Goal: Task Accomplishment & Management: Use online tool/utility

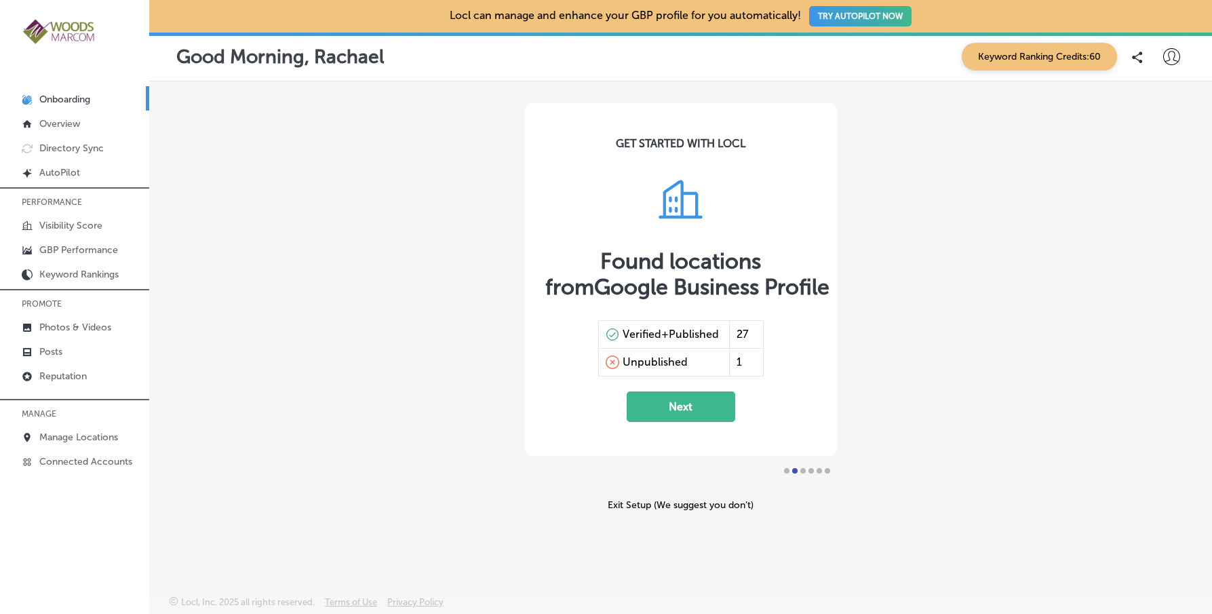
click at [1168, 56] on icon at bounding box center [1171, 56] width 17 height 17
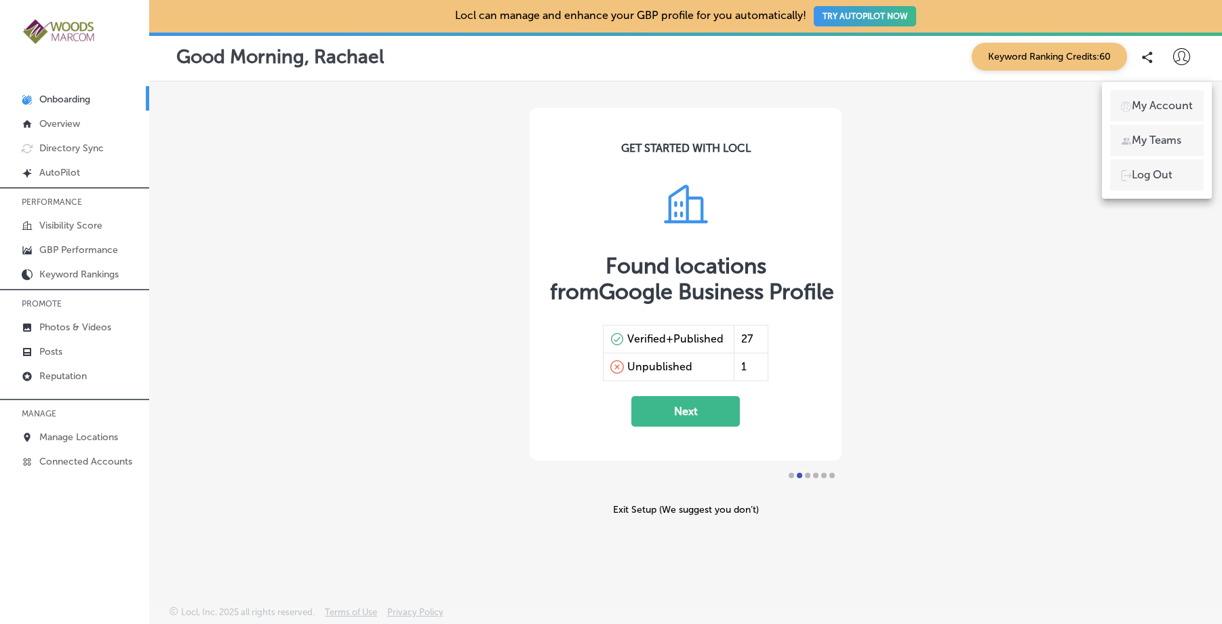
click at [1173, 103] on p "My Account" at bounding box center [1162, 106] width 61 height 16
select select "US"
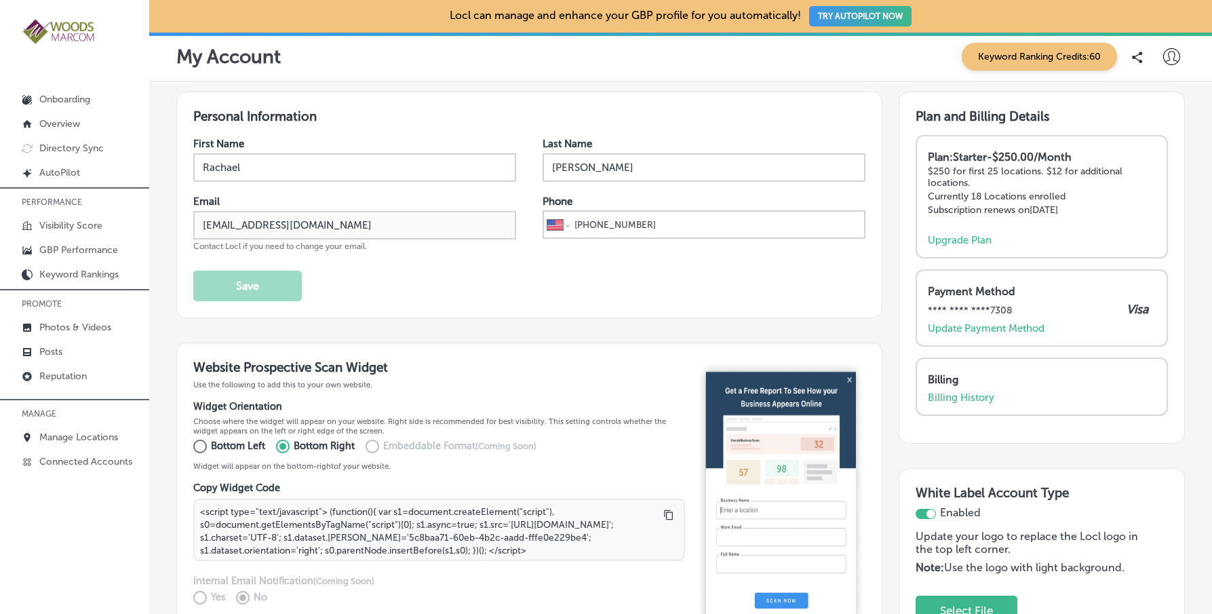
click at [223, 65] on p "My Account" at bounding box center [228, 56] width 104 height 22
click at [450, 16] on p "Locl can manage and enhance your GBP profile for you automatically! TRY AUTOPIL…" at bounding box center [680, 16] width 461 height 38
click at [67, 130] on p "Overview" at bounding box center [59, 124] width 41 height 12
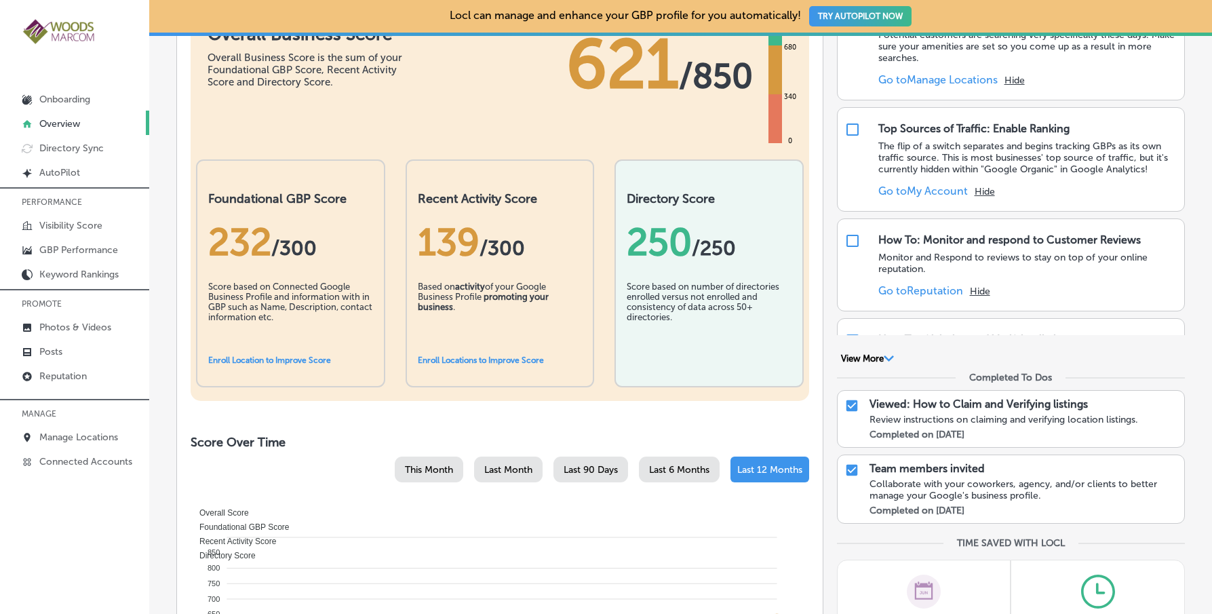
scroll to position [235, 0]
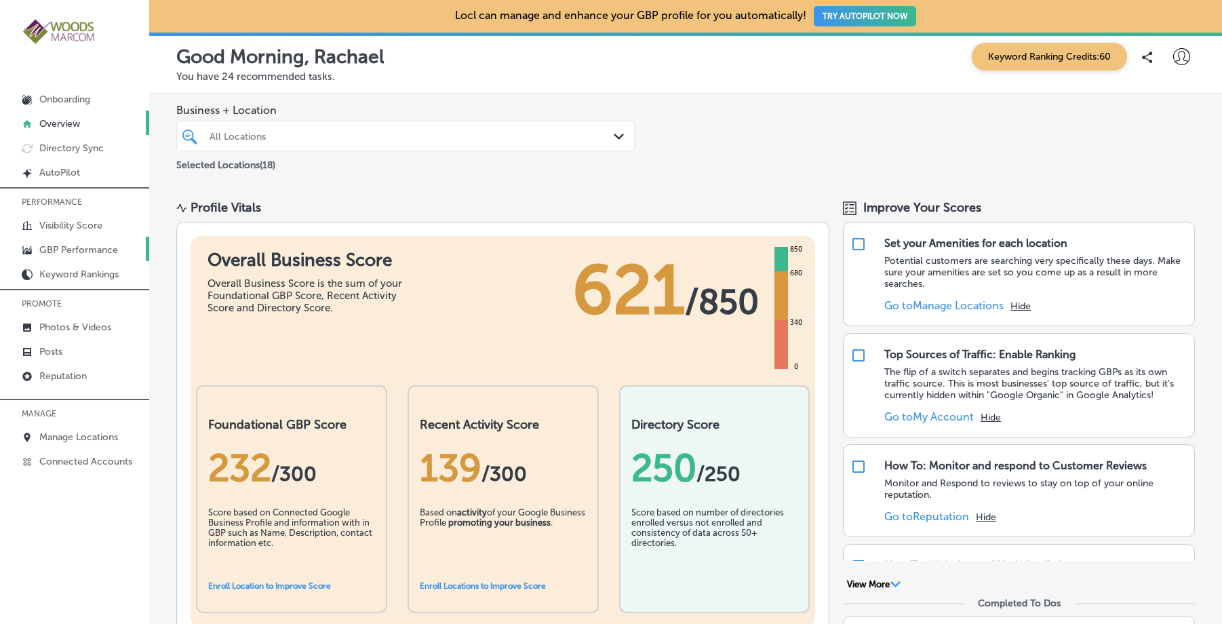
click at [85, 248] on p "GBP Performance" at bounding box center [78, 250] width 79 height 12
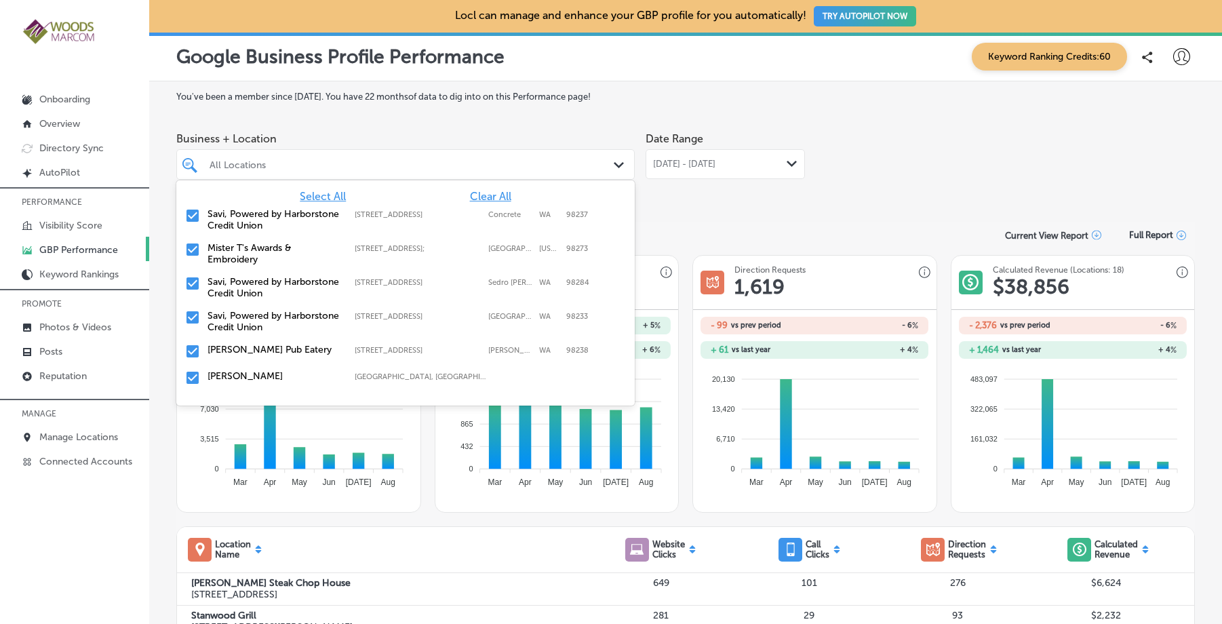
click at [412, 169] on div "All Locations" at bounding box center [412, 165] width 405 height 12
click at [488, 197] on span "Clear All" at bounding box center [490, 196] width 41 height 13
click at [193, 212] on input "checkbox" at bounding box center [192, 215] width 16 height 16
click at [196, 218] on input "checkbox" at bounding box center [192, 215] width 16 height 16
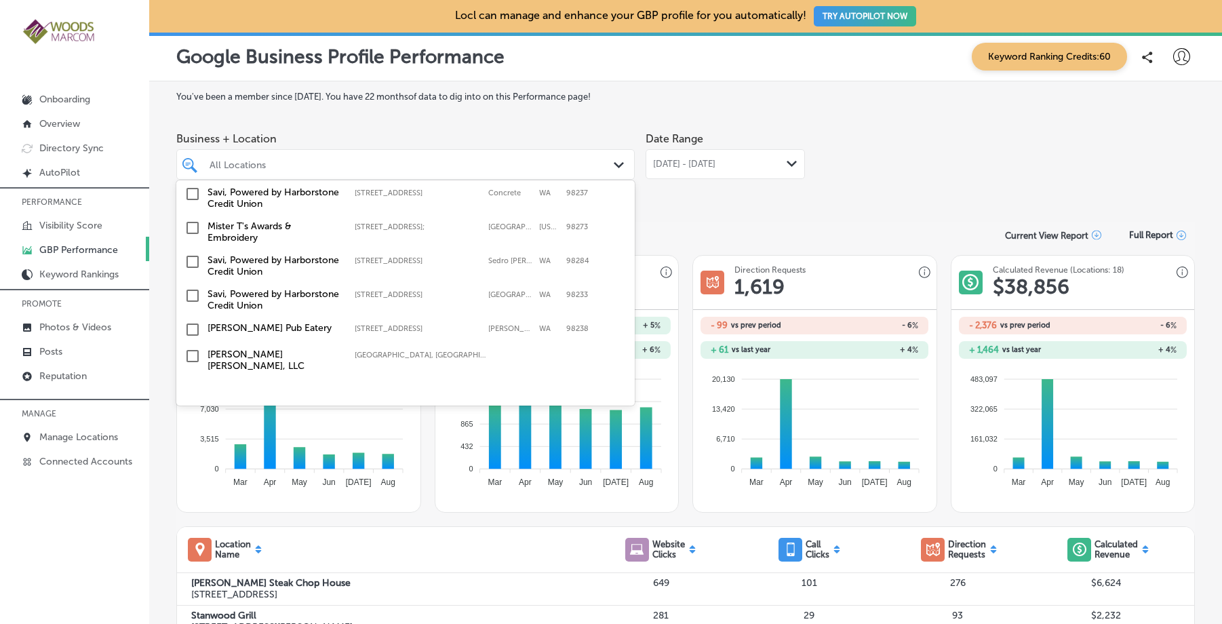
scroll to position [23, 0]
click at [191, 294] on input "checkbox" at bounding box center [192, 294] width 16 height 16
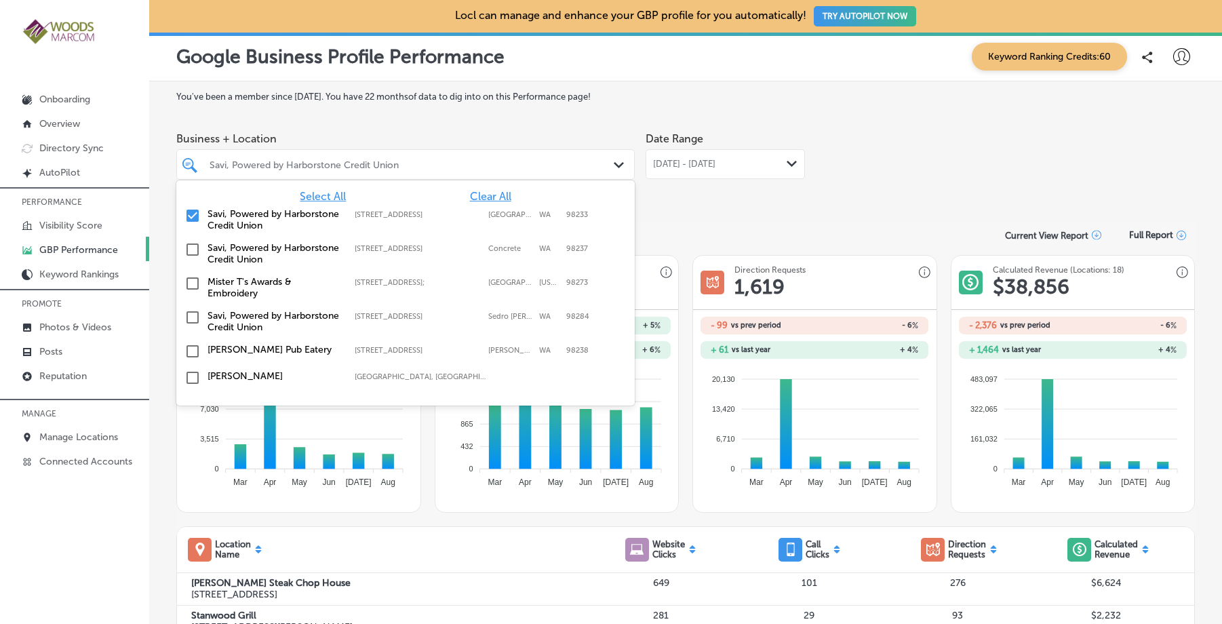
click at [788, 161] on icon "Path Created with Sketch." at bounding box center [792, 164] width 10 height 6
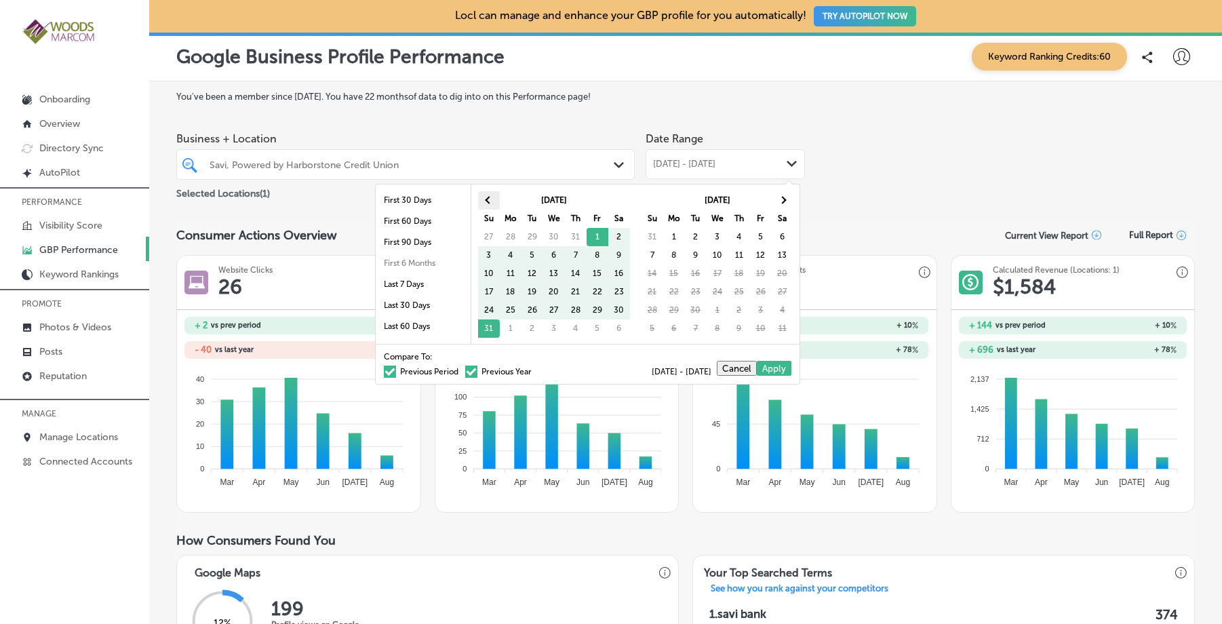
click at [485, 203] on th at bounding box center [489, 200] width 22 height 18
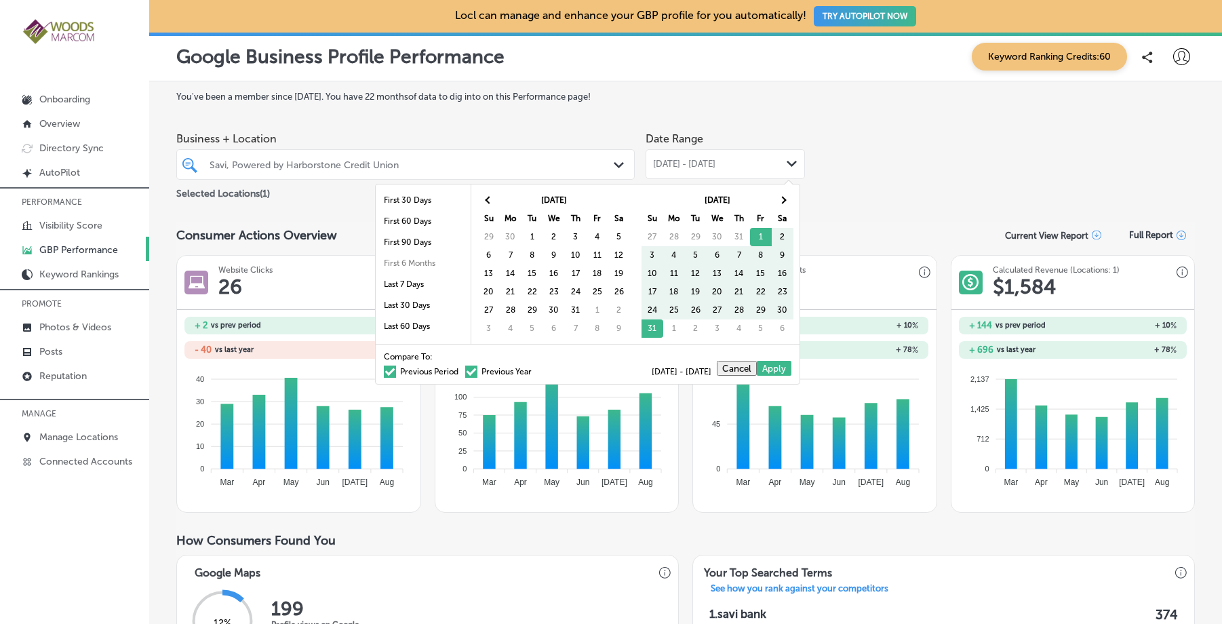
click at [485, 203] on th at bounding box center [489, 200] width 22 height 18
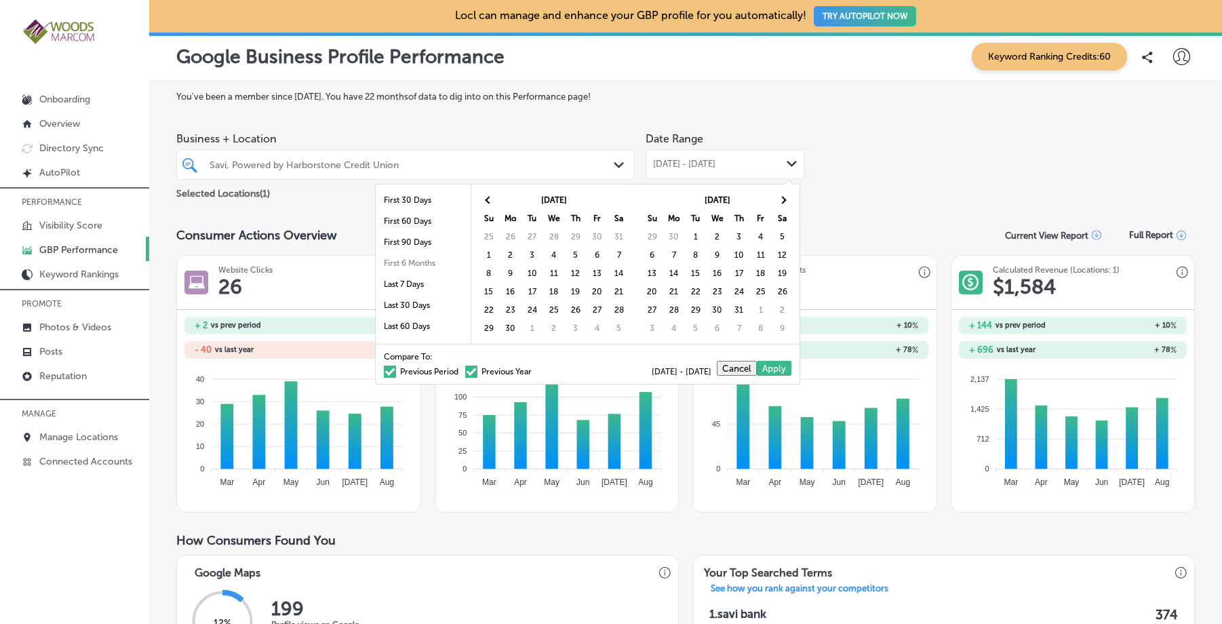
click at [485, 203] on th at bounding box center [489, 200] width 22 height 18
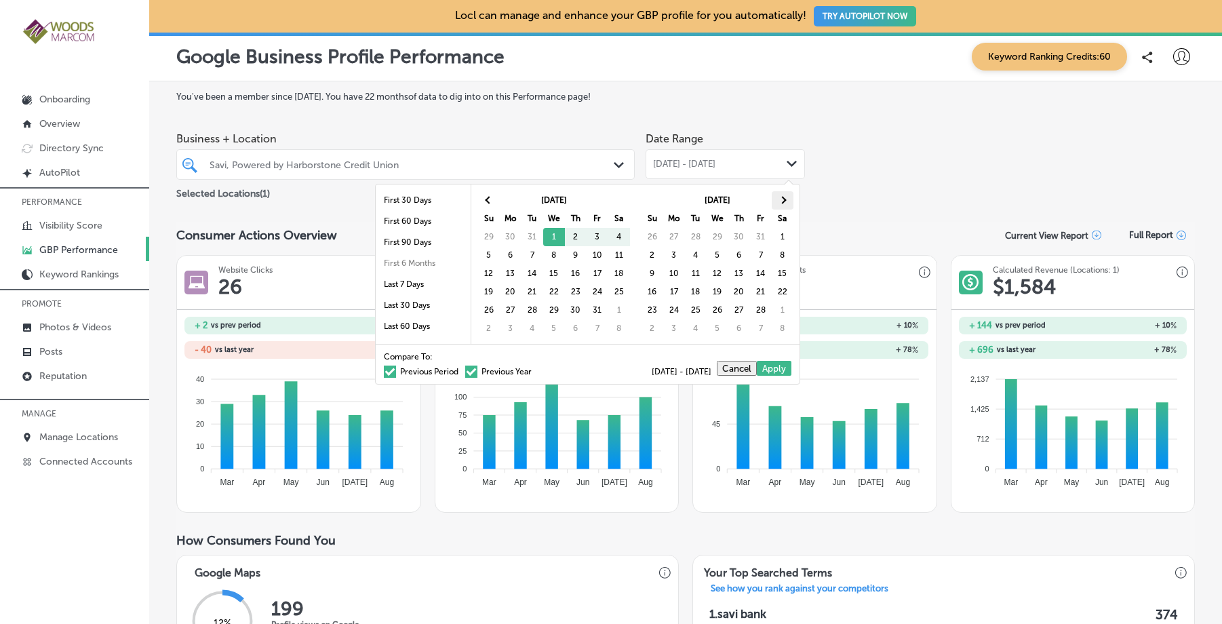
click at [784, 201] on span at bounding box center [781, 199] width 7 height 7
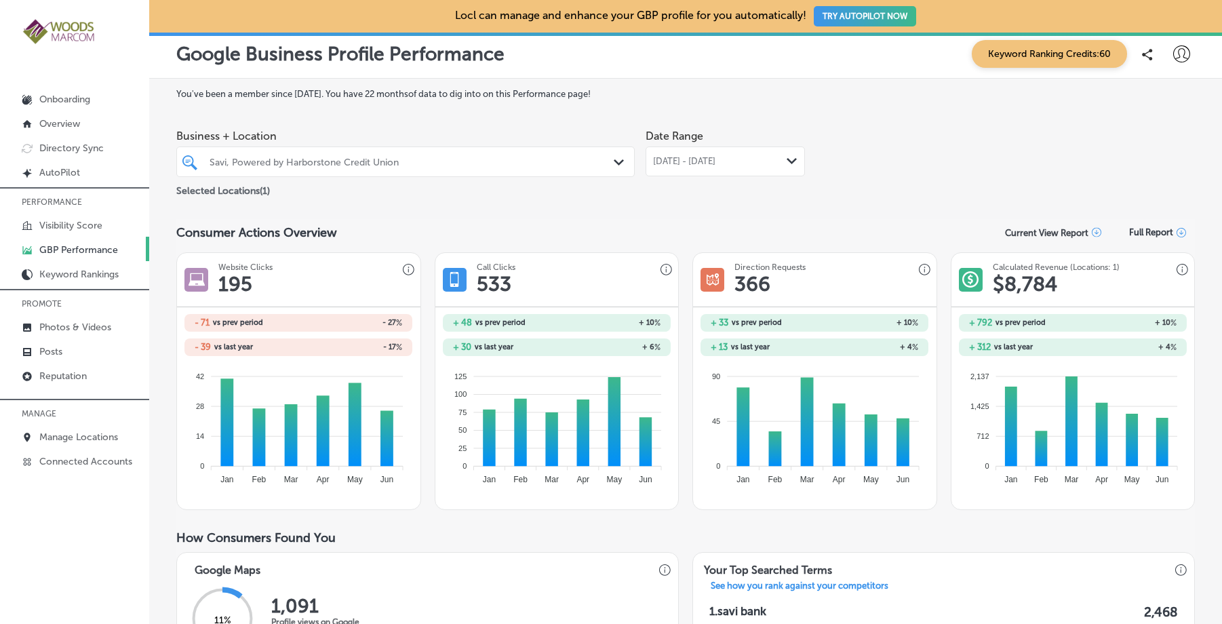
scroll to position [0, 0]
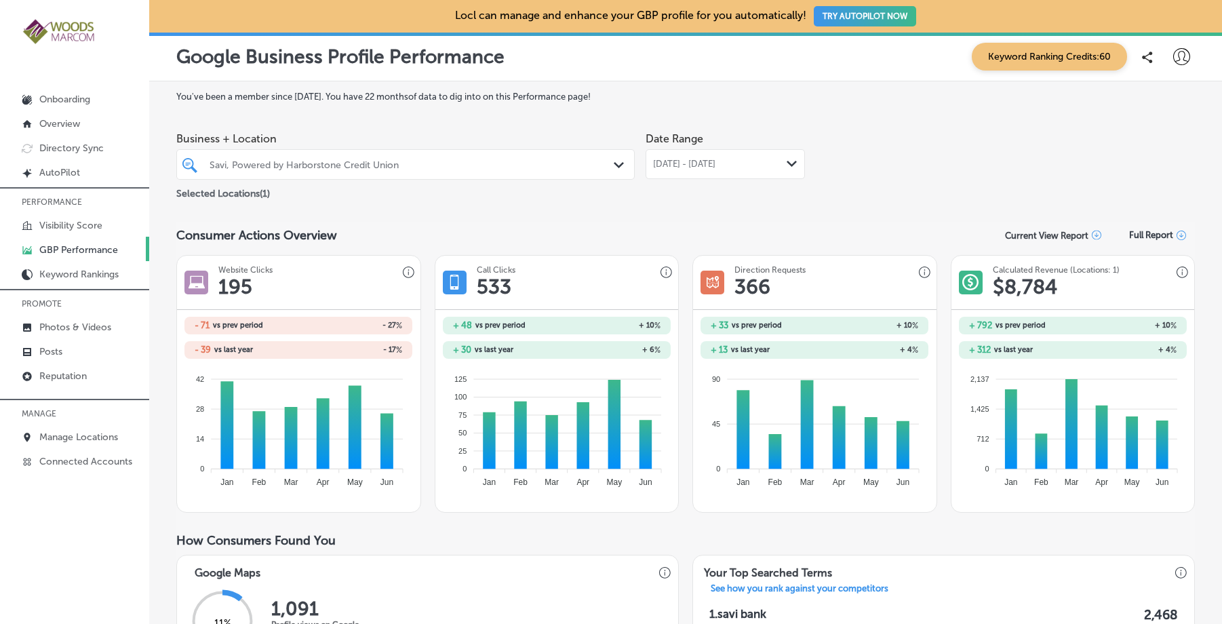
click at [1149, 235] on span "Full Report" at bounding box center [1151, 235] width 44 height 10
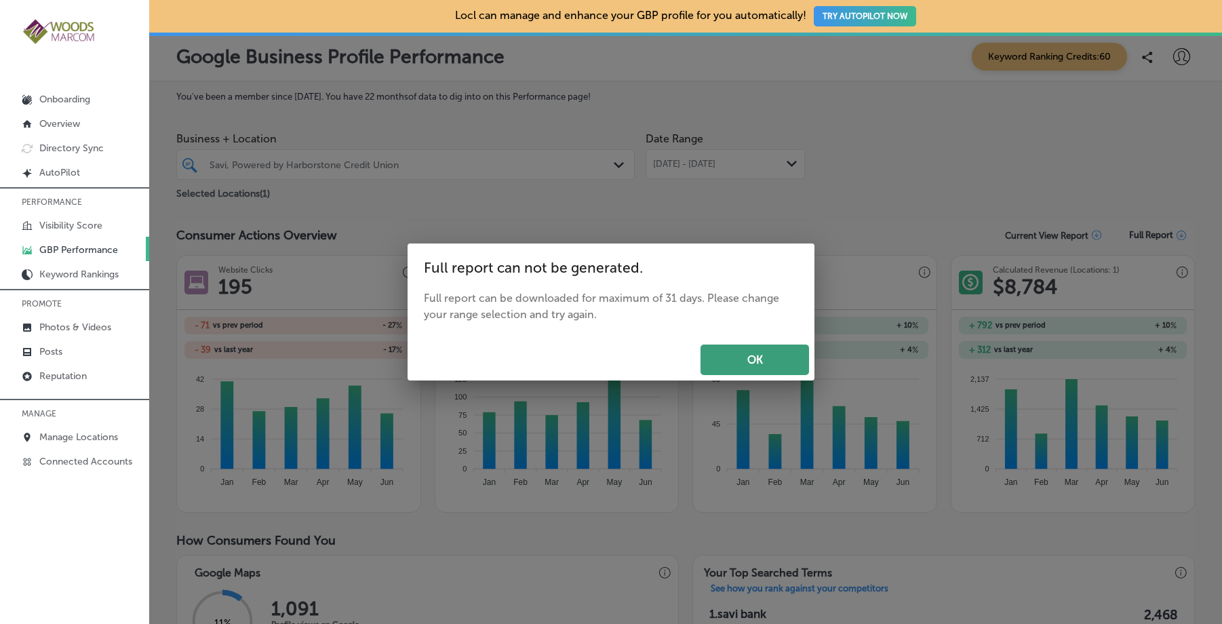
click at [746, 359] on button "OK" at bounding box center [754, 359] width 108 height 31
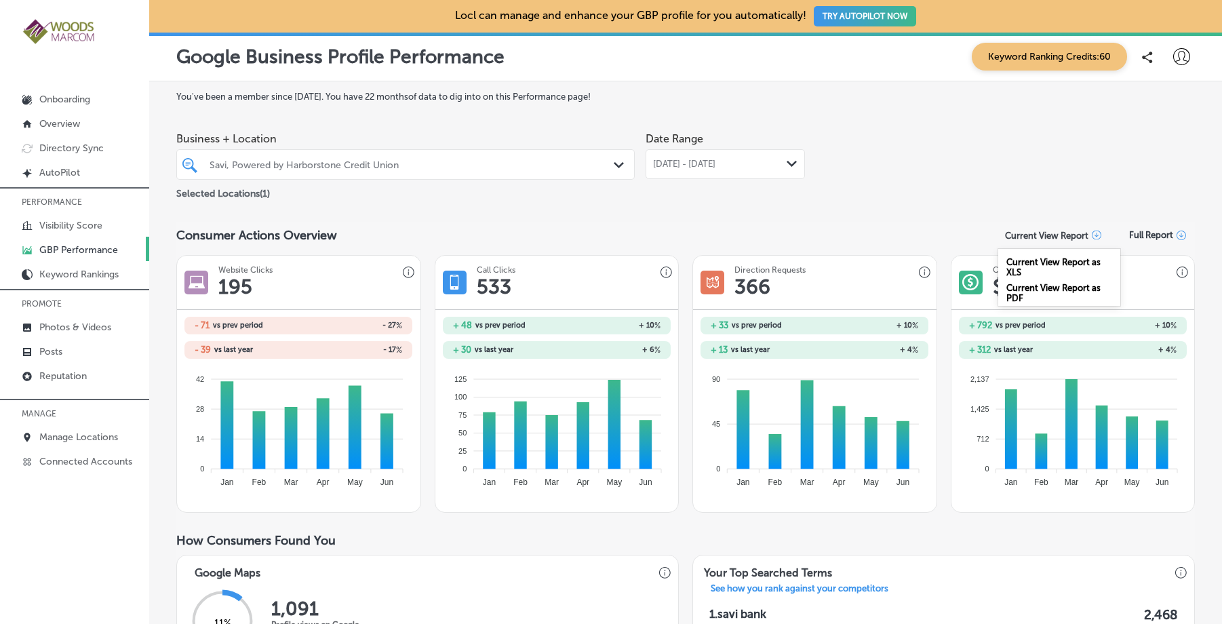
click at [1073, 239] on p "Current View Report" at bounding box center [1046, 236] width 83 height 10
click at [1057, 288] on div "Current View Report as PDF" at bounding box center [1059, 290] width 122 height 26
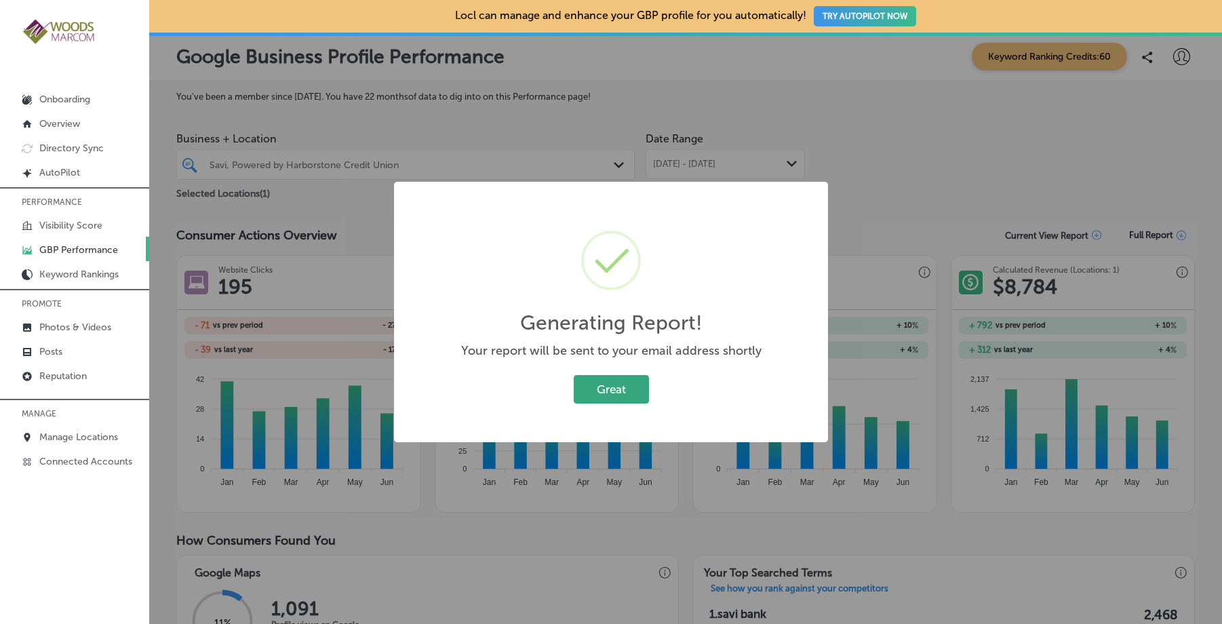
click at [629, 395] on button "Great" at bounding box center [611, 389] width 75 height 28
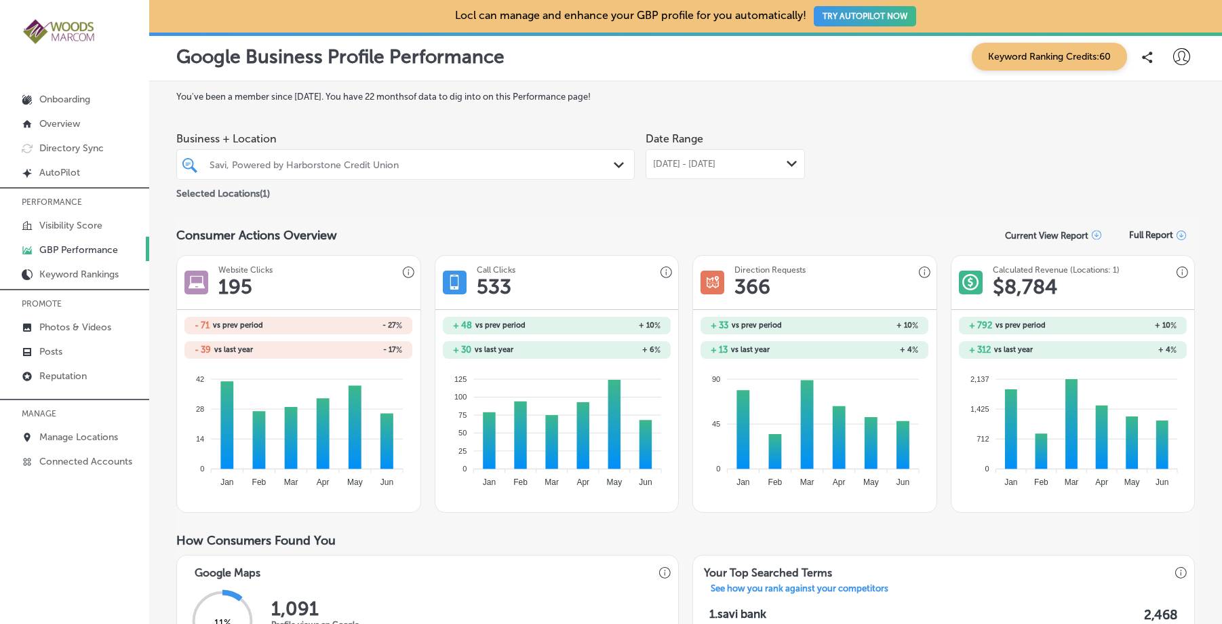
click at [1008, 155] on div "Business + Location Savi, Powered by Harborstone Credit Union Path Created with…" at bounding box center [685, 163] width 1018 height 76
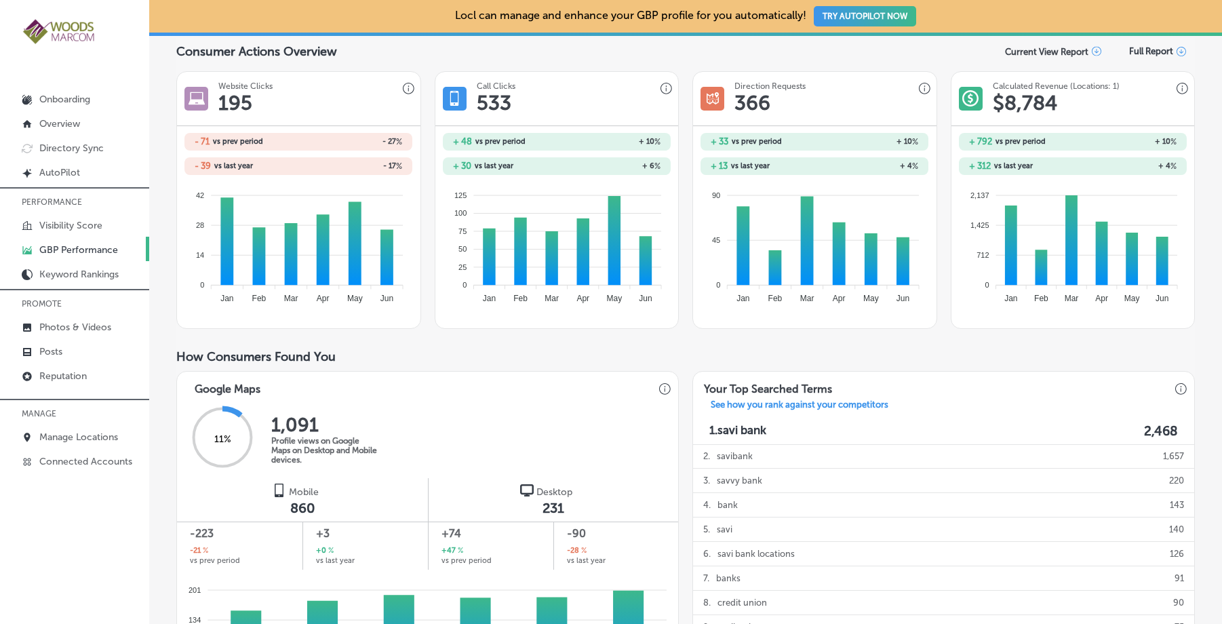
scroll to position [235, 0]
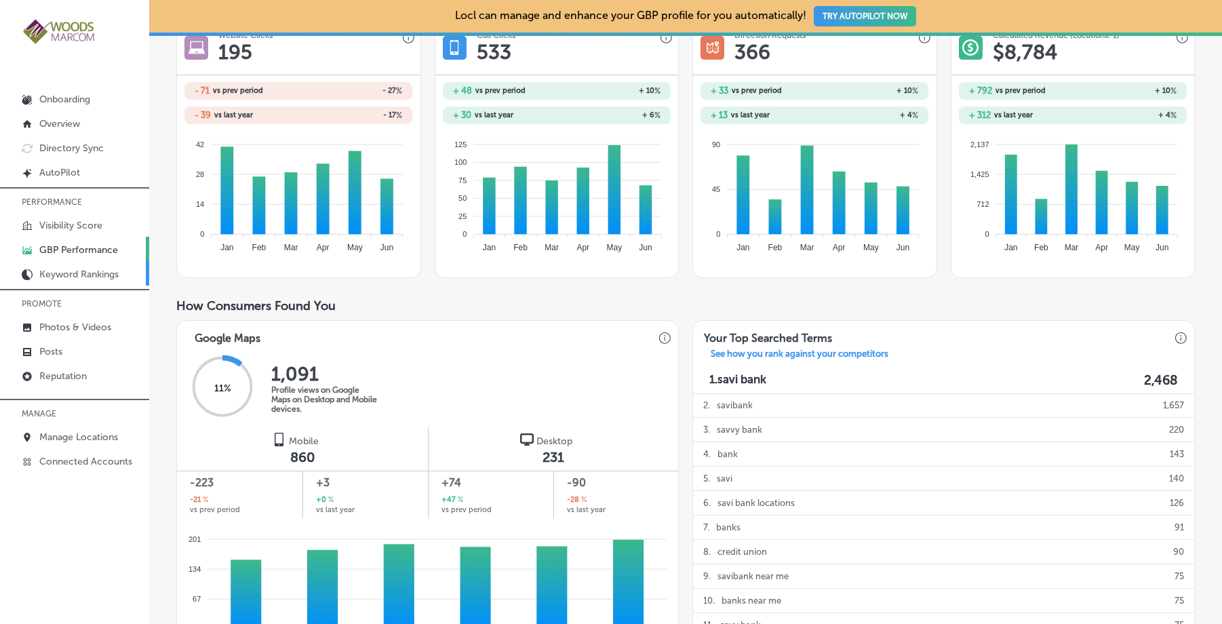
click at [55, 274] on p "Keyword Rankings" at bounding box center [78, 275] width 79 height 12
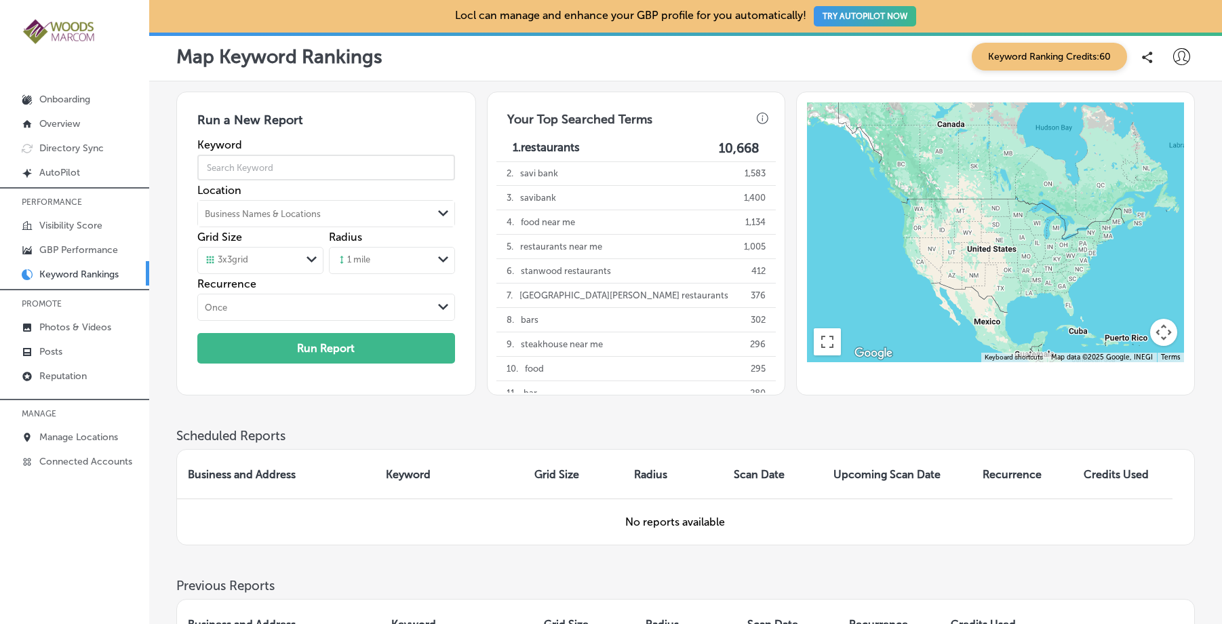
click at [315, 167] on input "text" at bounding box center [326, 167] width 258 height 38
type input "mortgage"
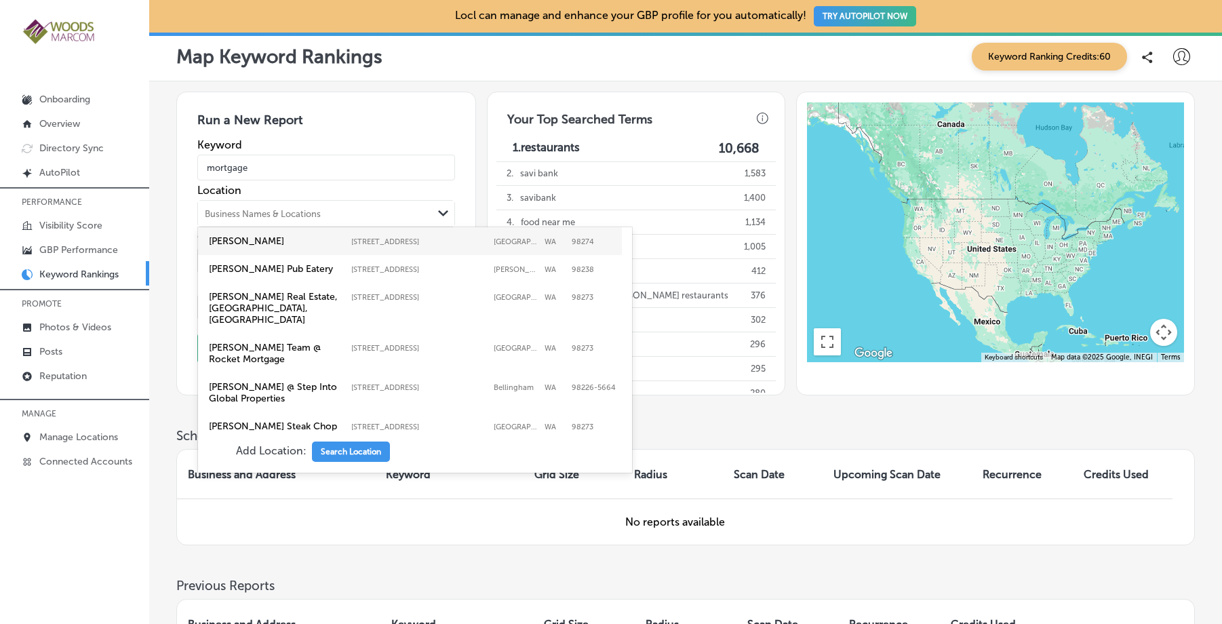
click at [376, 214] on div "Business Names & Locations" at bounding box center [315, 213] width 235 height 20
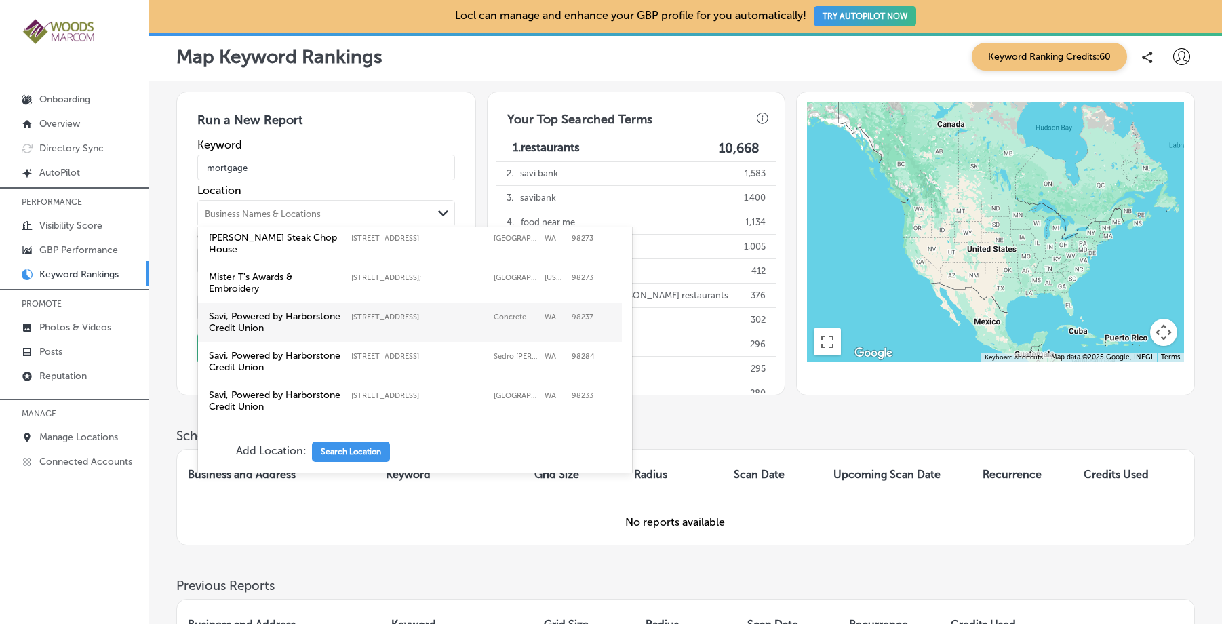
scroll to position [214, 0]
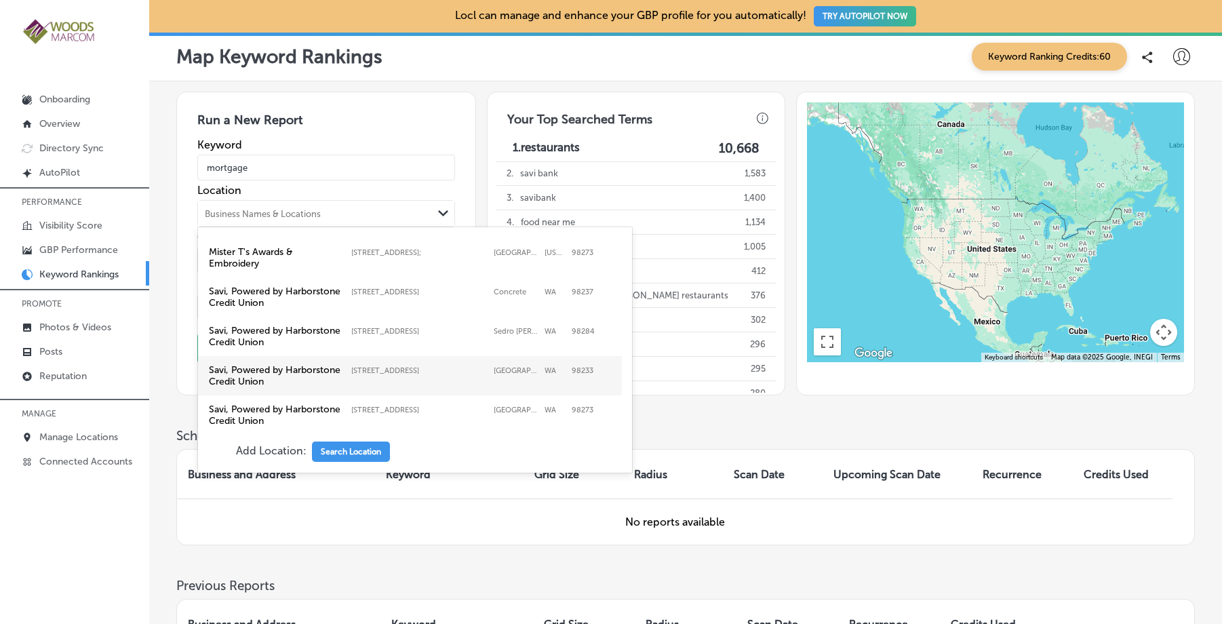
click at [450, 365] on label "Savi, Powered by Harborstone Credit Union [STREET_ADDRESS] [STREET_ADDRESS]" at bounding box center [410, 375] width 408 height 28
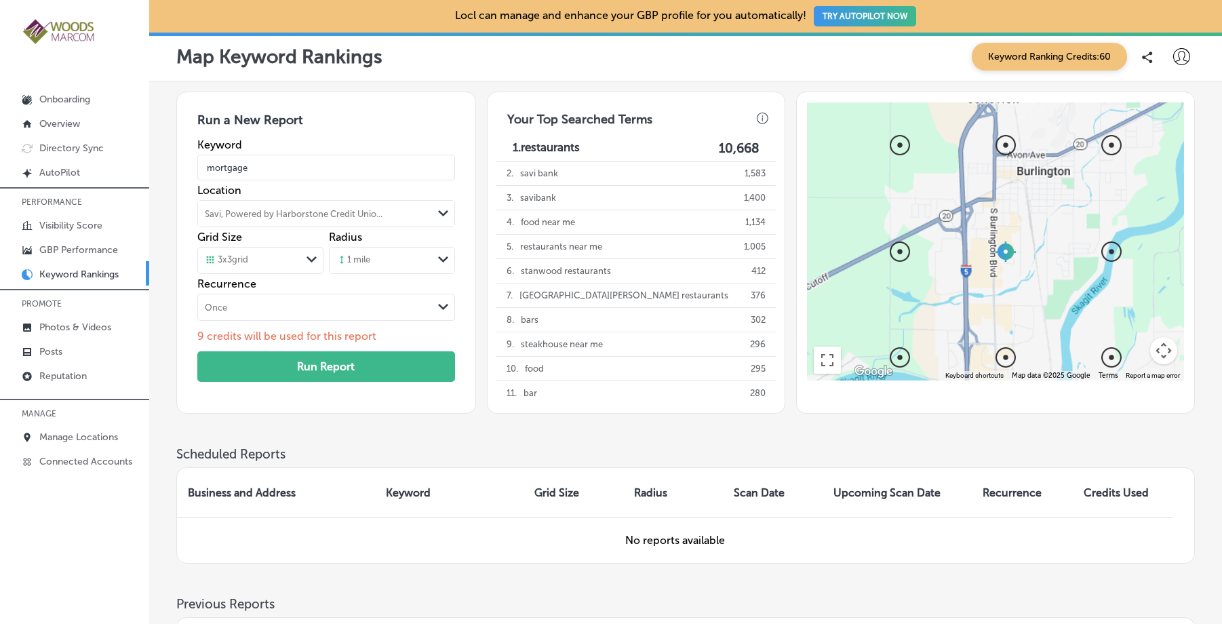
click at [442, 307] on polygon at bounding box center [443, 307] width 10 height 6
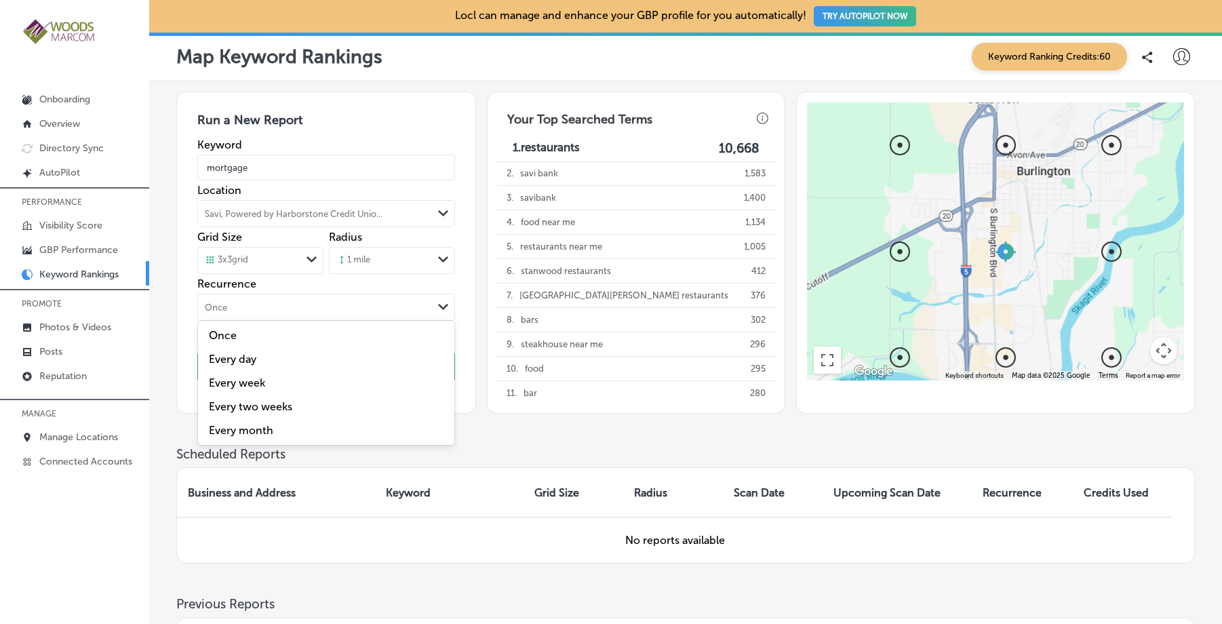
click at [376, 302] on div "Once" at bounding box center [315, 307] width 235 height 15
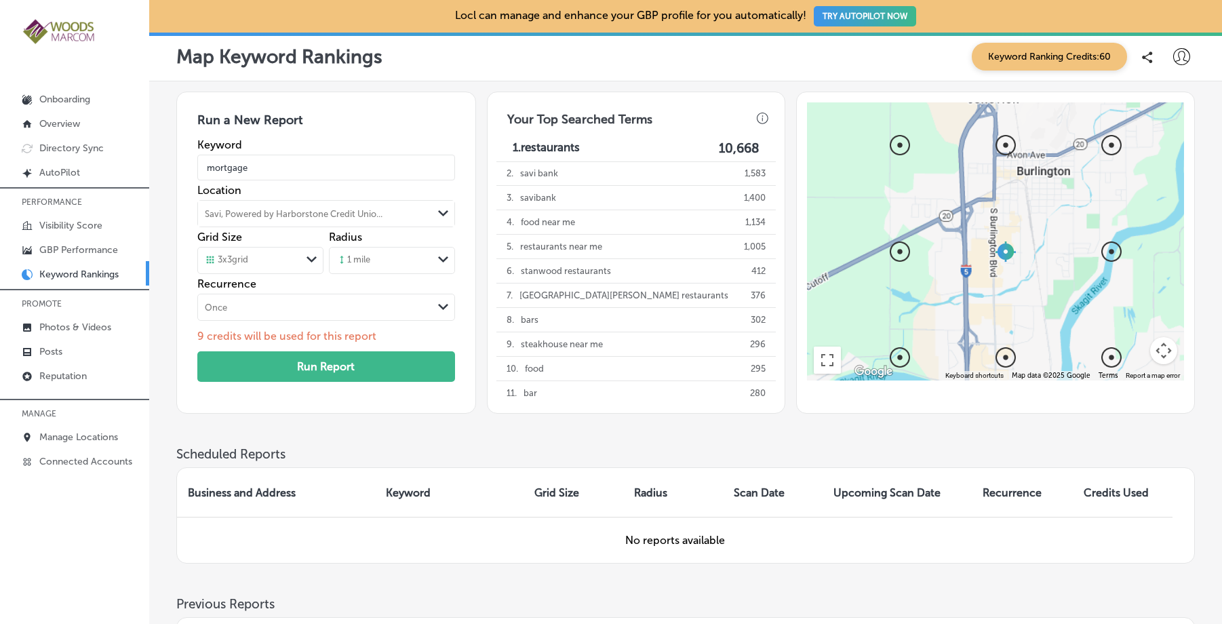
click at [445, 256] on icon "Path Created with Sketch." at bounding box center [443, 259] width 10 height 6
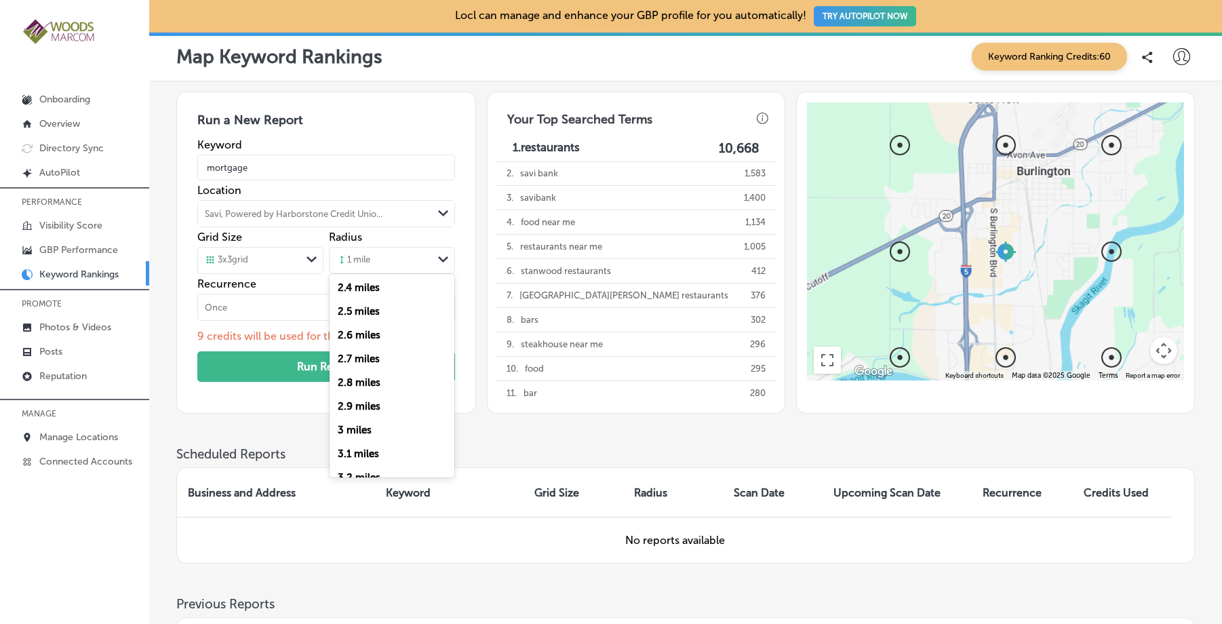
scroll to position [548, 0]
click at [377, 431] on div "3 miles" at bounding box center [392, 429] width 125 height 24
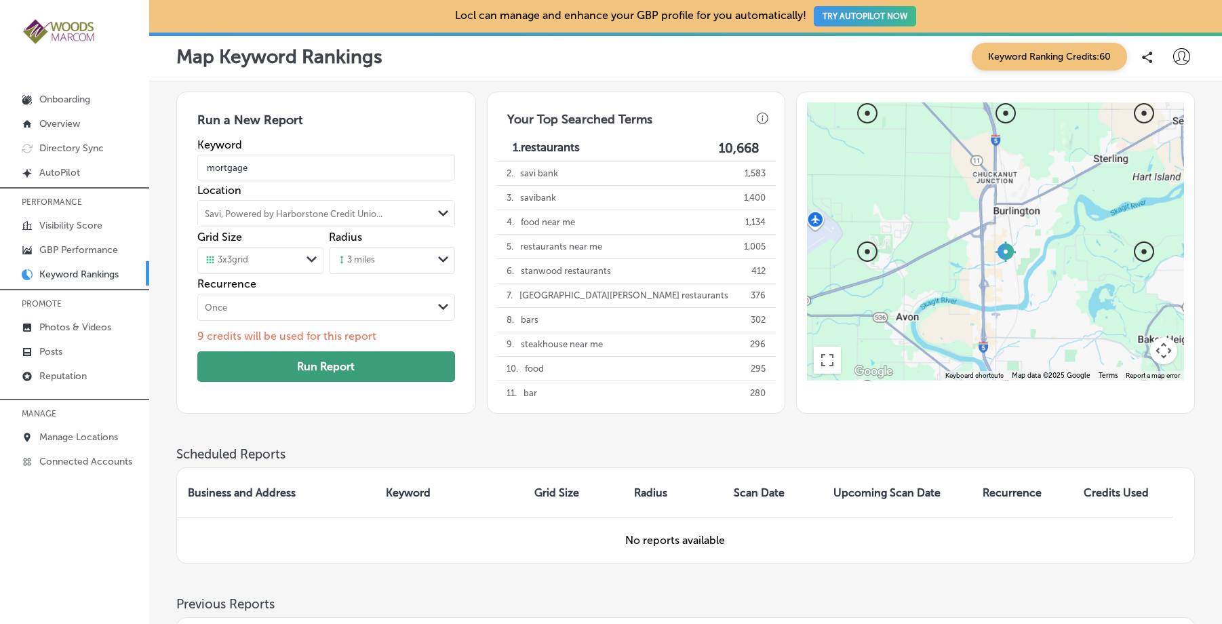
click at [387, 369] on button "Run Report" at bounding box center [326, 366] width 258 height 31
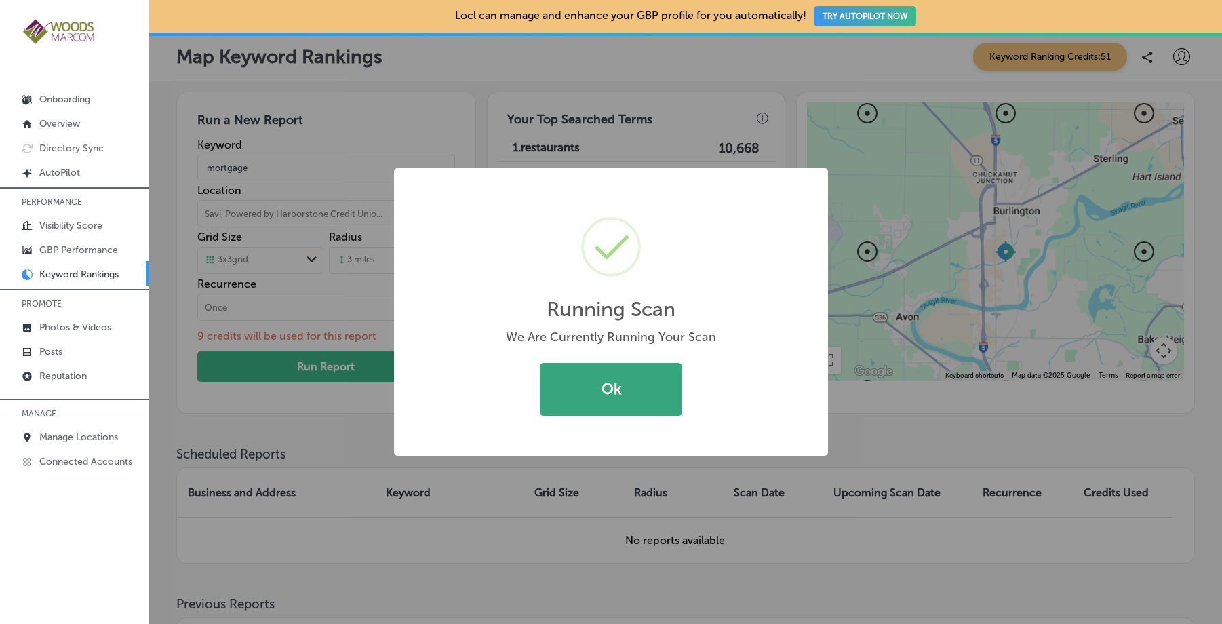
click at [614, 387] on button "Ok" at bounding box center [611, 389] width 142 height 53
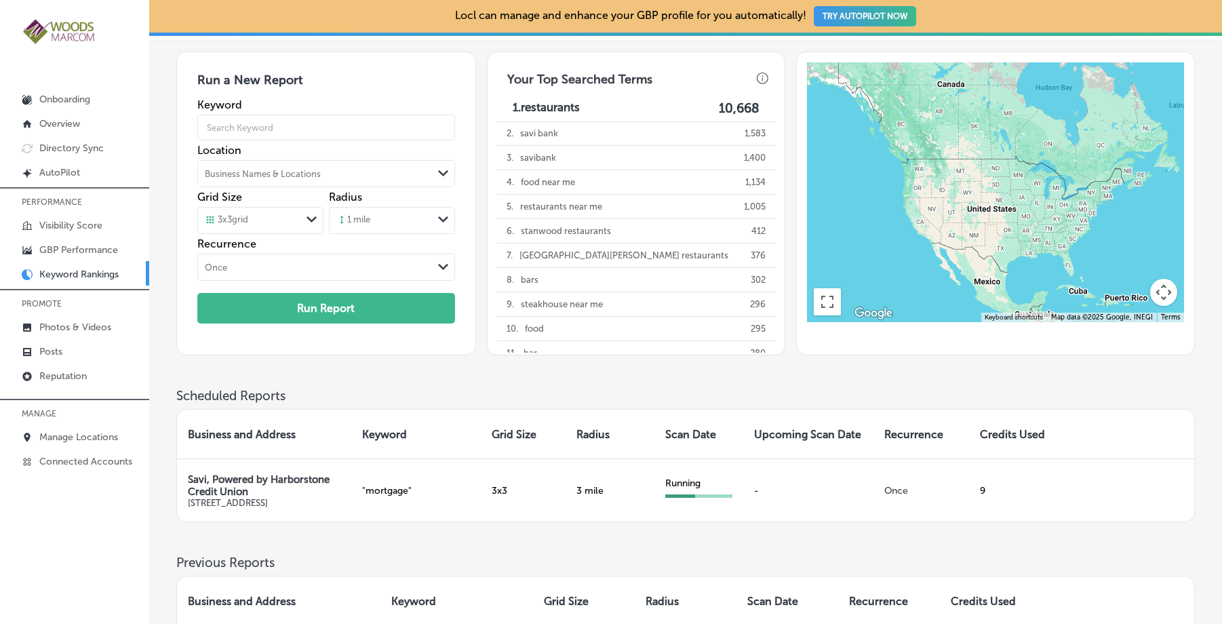
scroll to position [0, 0]
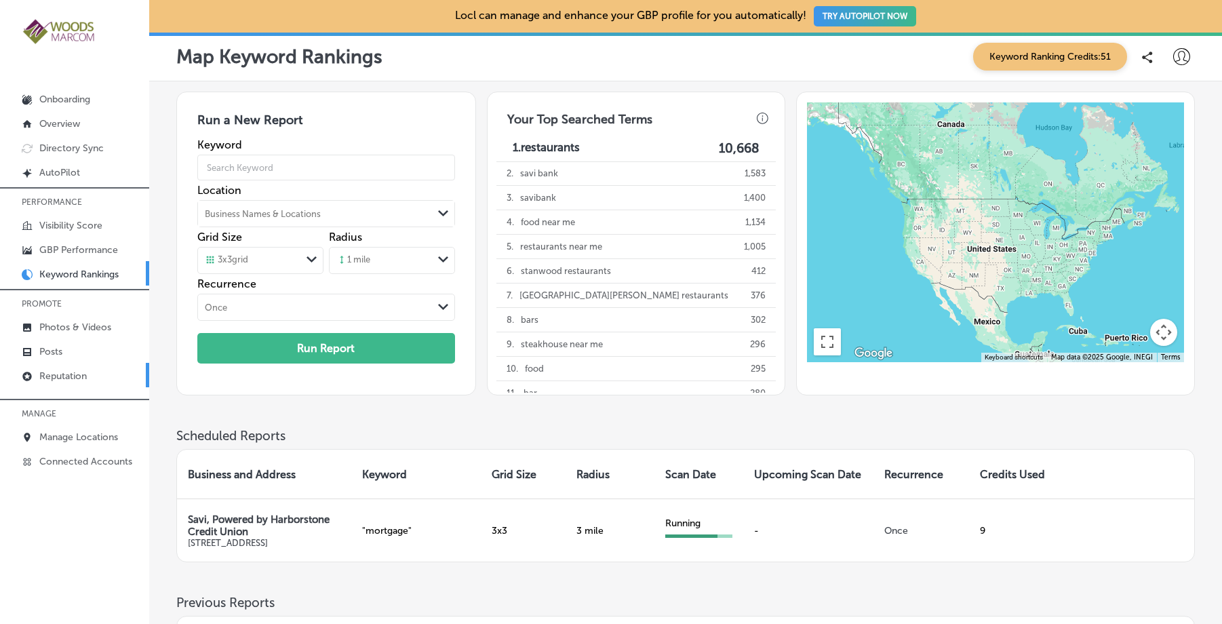
click at [54, 374] on p "Reputation" at bounding box center [62, 376] width 47 height 12
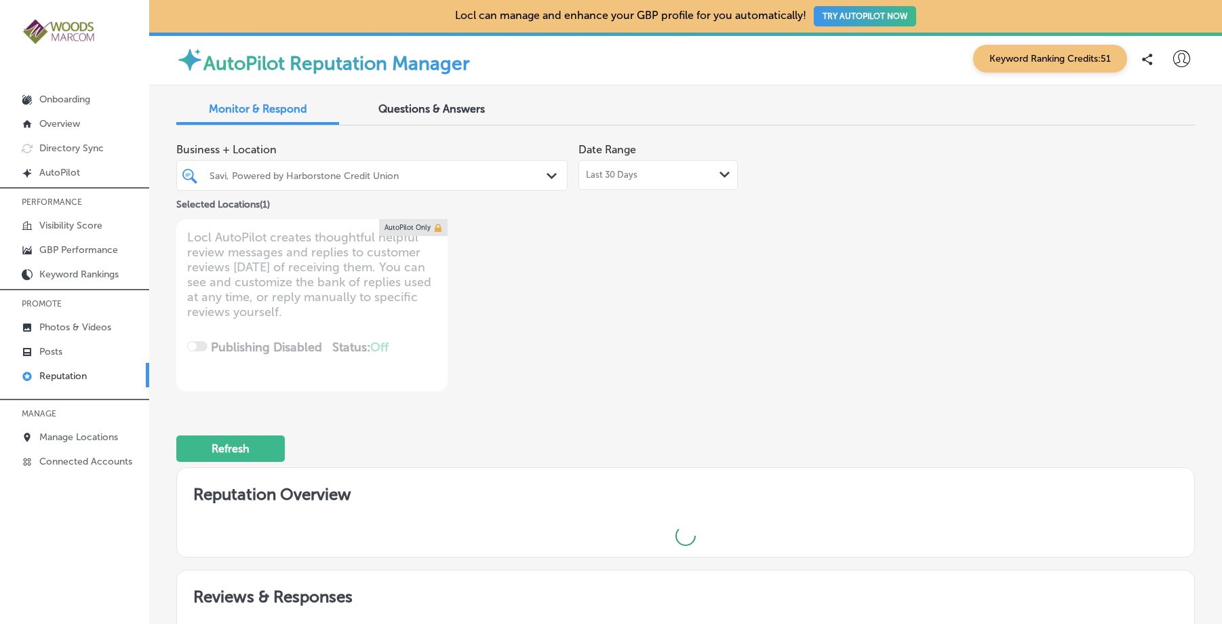
type textarea "x"
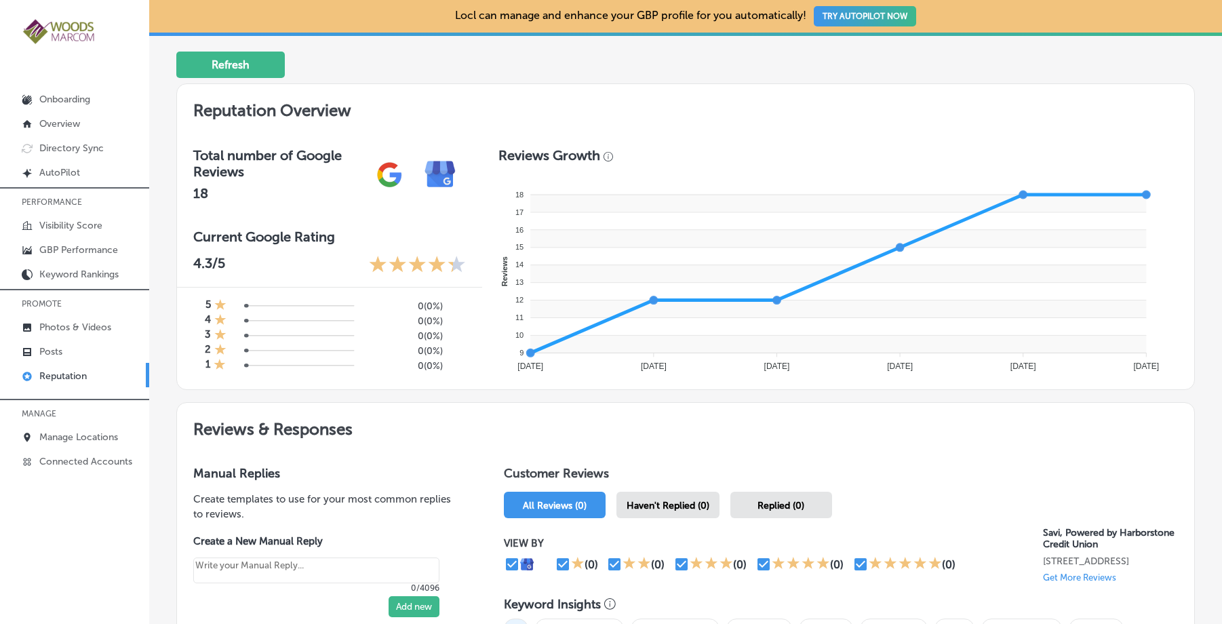
scroll to position [221, 0]
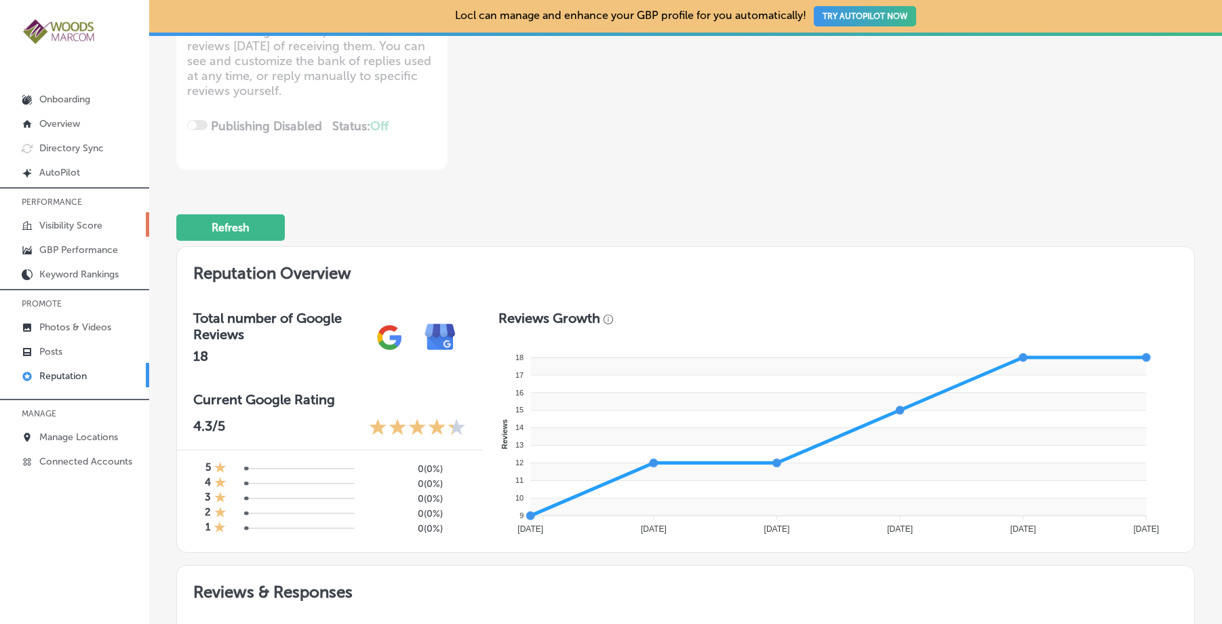
click at [101, 229] on p "Visibility Score" at bounding box center [70, 226] width 63 height 12
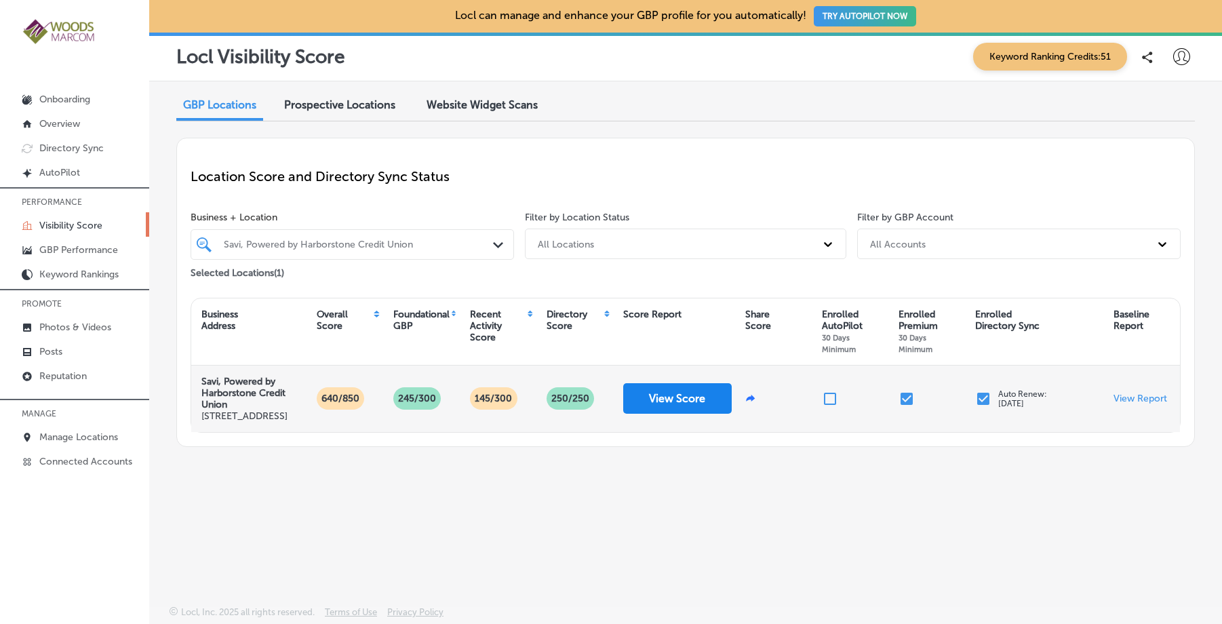
click at [703, 412] on button "View Score" at bounding box center [677, 398] width 108 height 31
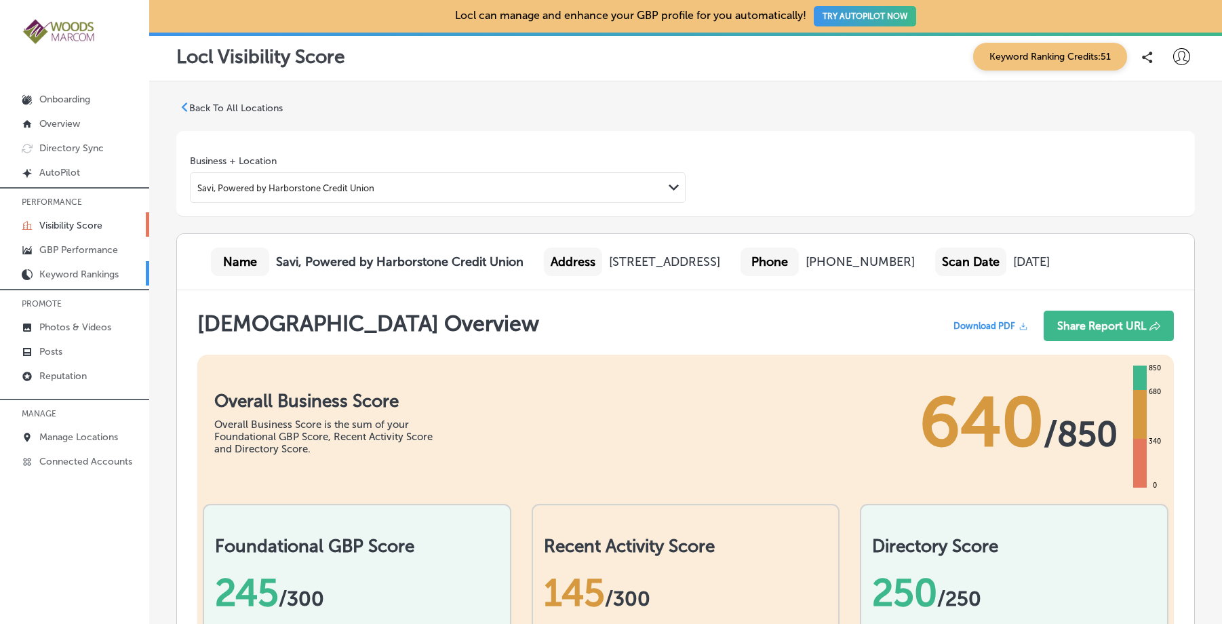
click at [74, 270] on p "Keyword Rankings" at bounding box center [78, 275] width 79 height 12
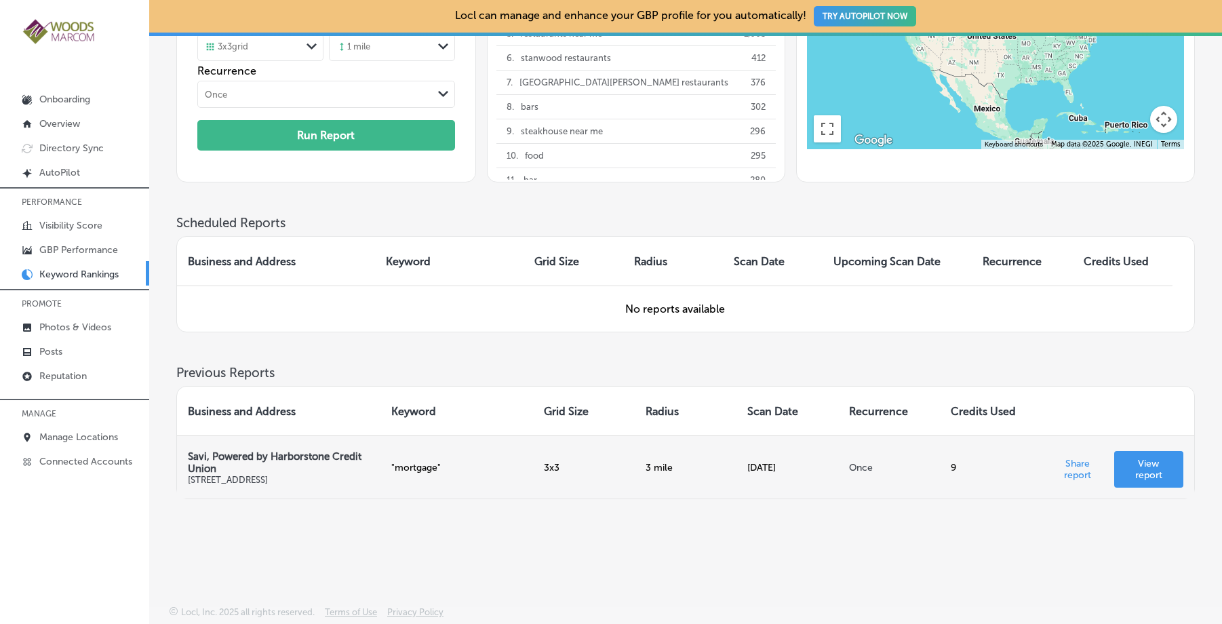
scroll to position [217, 0]
click at [1160, 465] on p "View report" at bounding box center [1148, 469] width 47 height 23
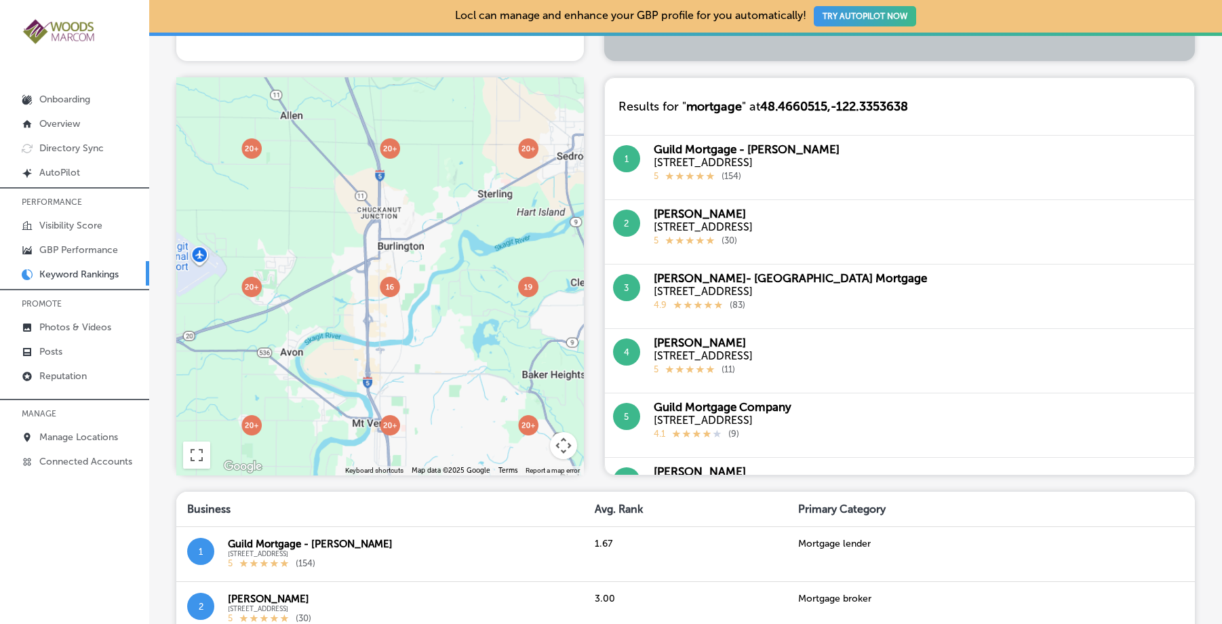
scroll to position [501, 0]
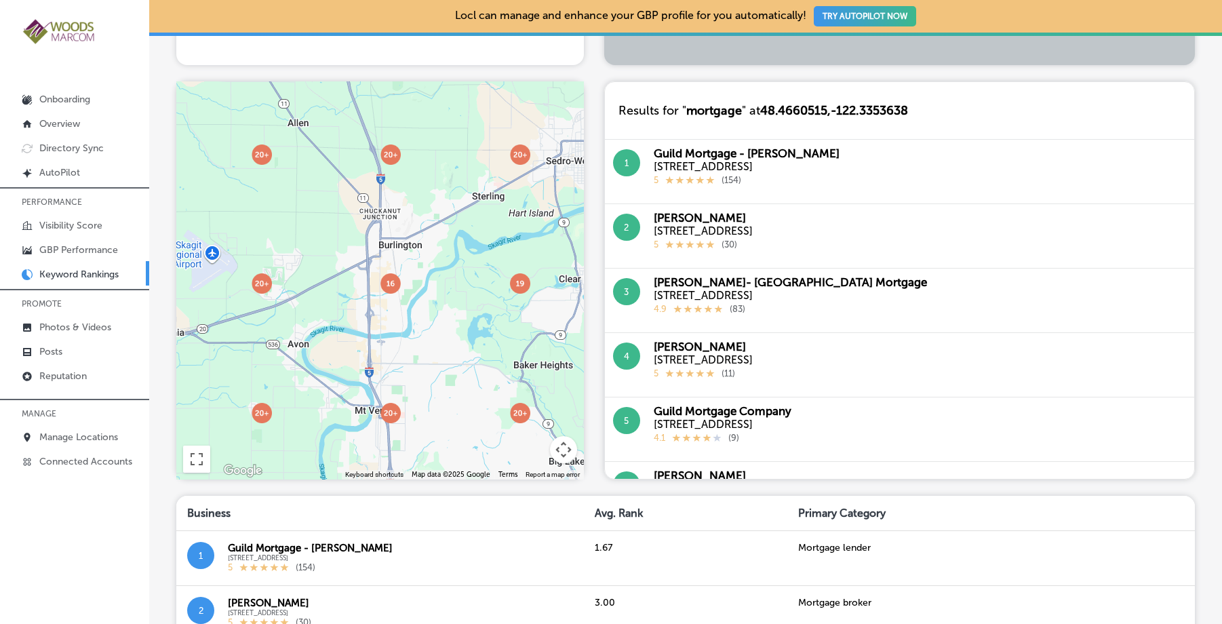
drag, startPoint x: 346, startPoint y: 452, endPoint x: 486, endPoint y: 443, distance: 139.9
click at [486, 443] on div at bounding box center [380, 280] width 408 height 398
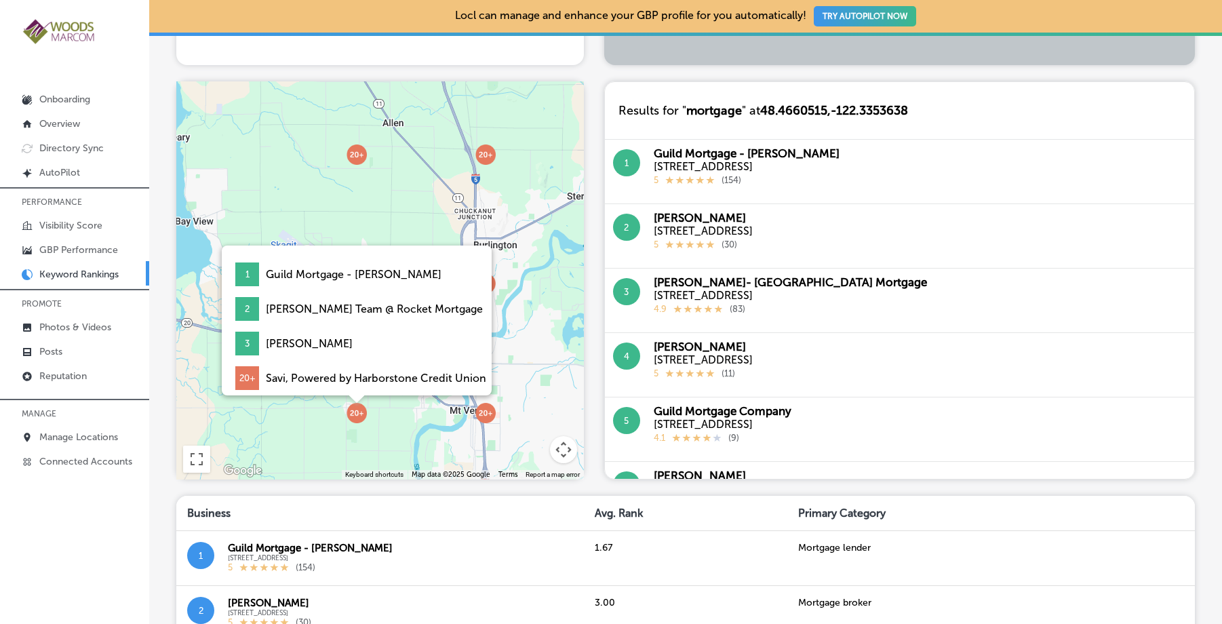
click at [356, 411] on img at bounding box center [356, 413] width 20 height 20
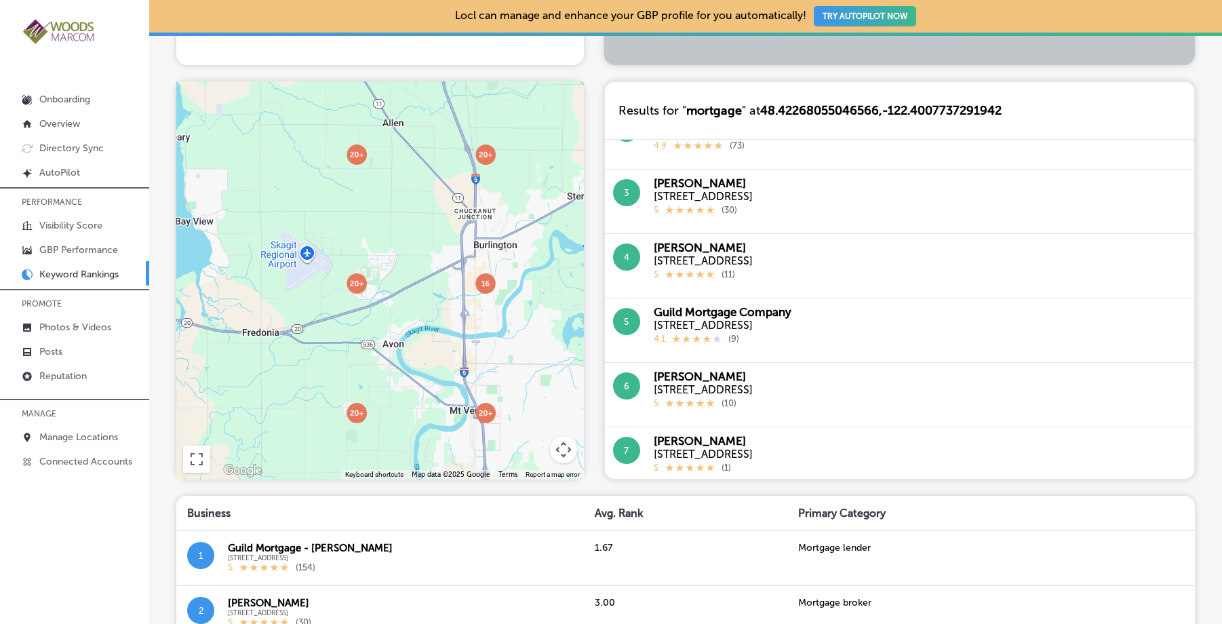
scroll to position [0, 0]
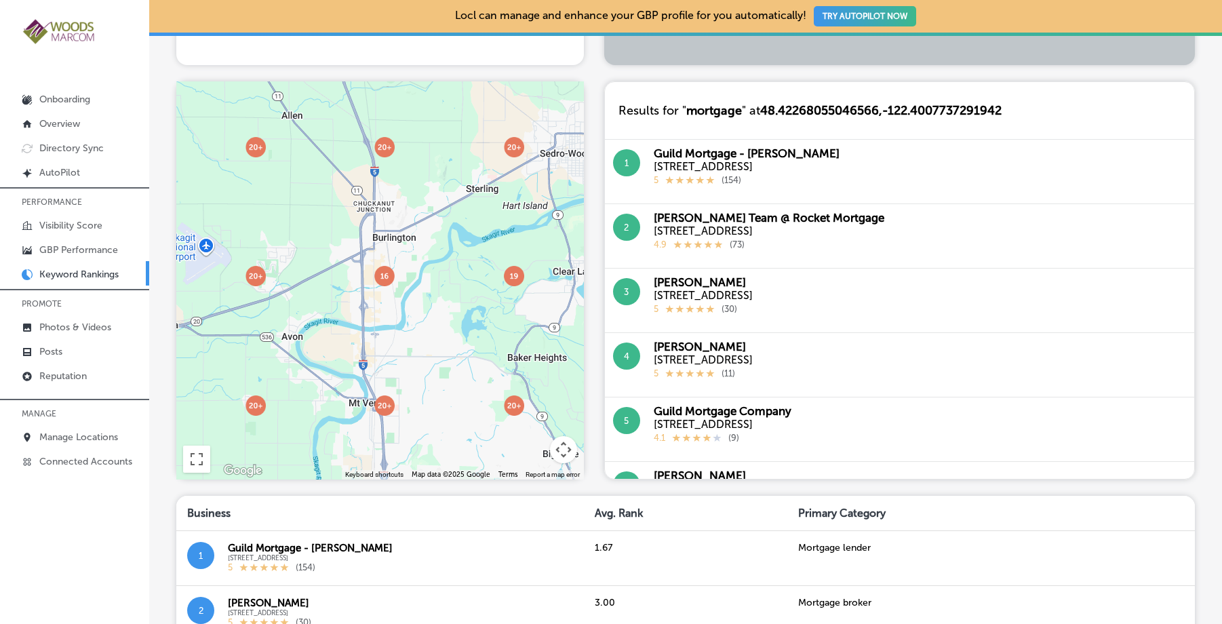
drag, startPoint x: 501, startPoint y: 452, endPoint x: 397, endPoint y: 443, distance: 104.1
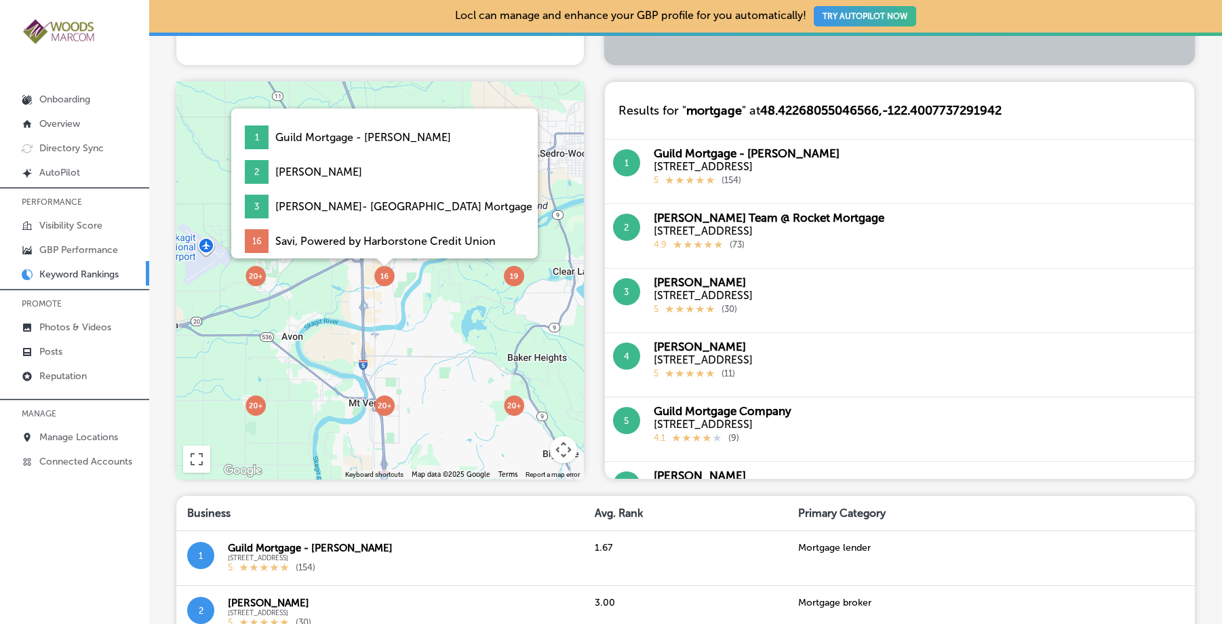
click at [384, 277] on img at bounding box center [384, 276] width 20 height 20
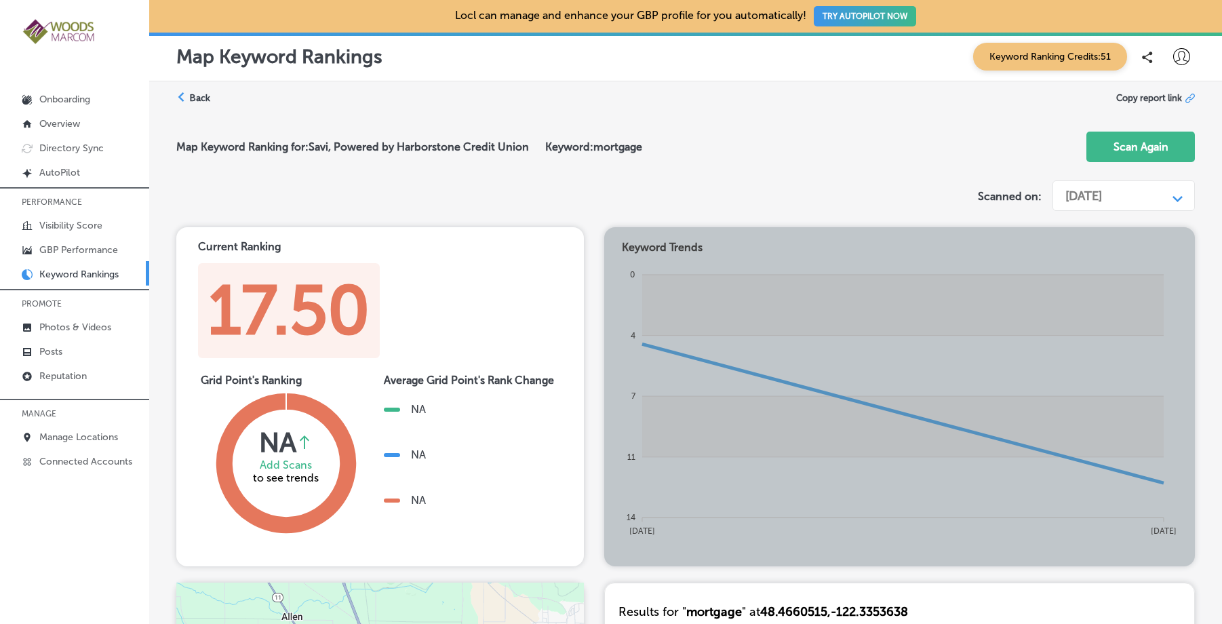
click at [1188, 98] on icon at bounding box center [1189, 98] width 9 height 9
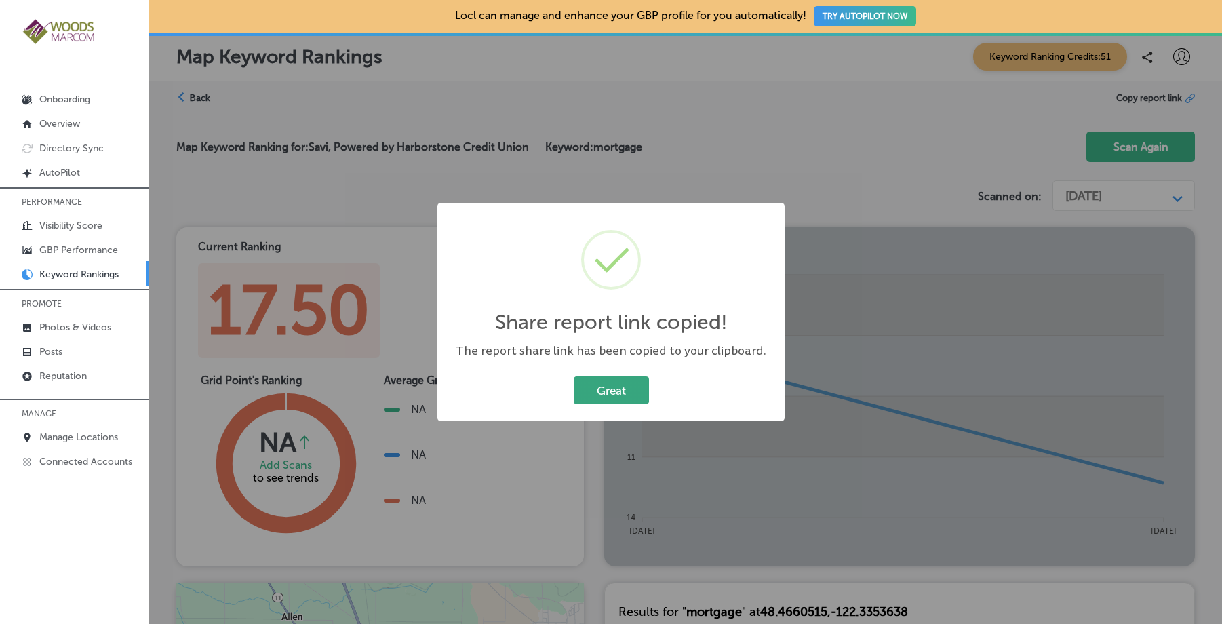
click at [601, 395] on button "Great" at bounding box center [611, 390] width 75 height 28
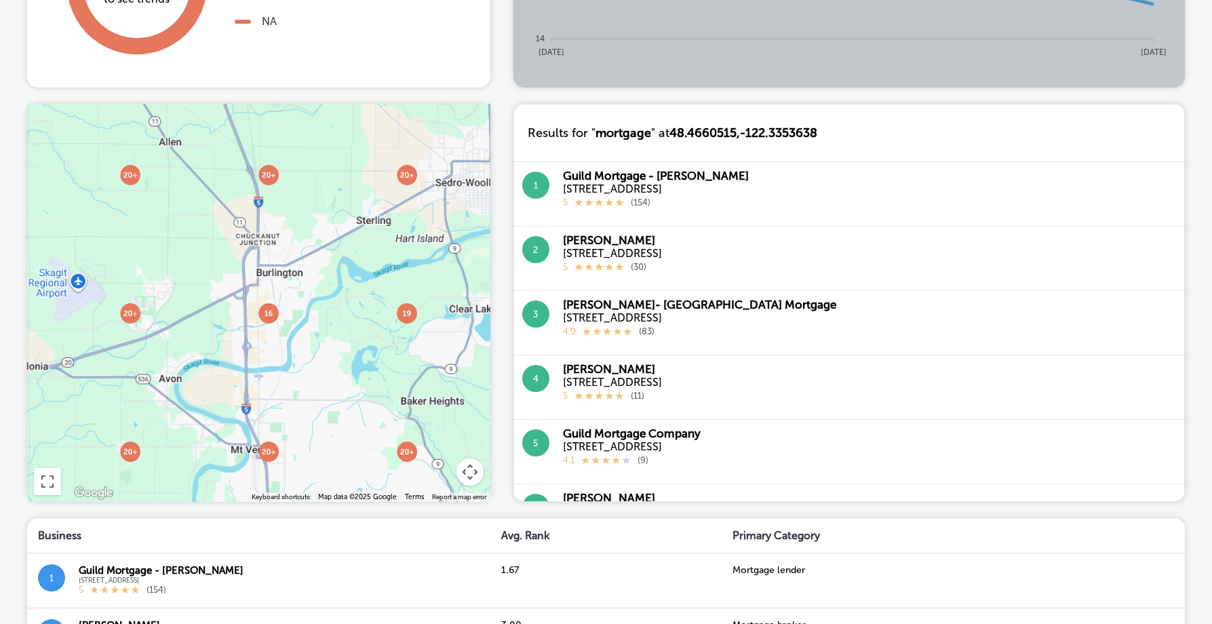
scroll to position [445, 0]
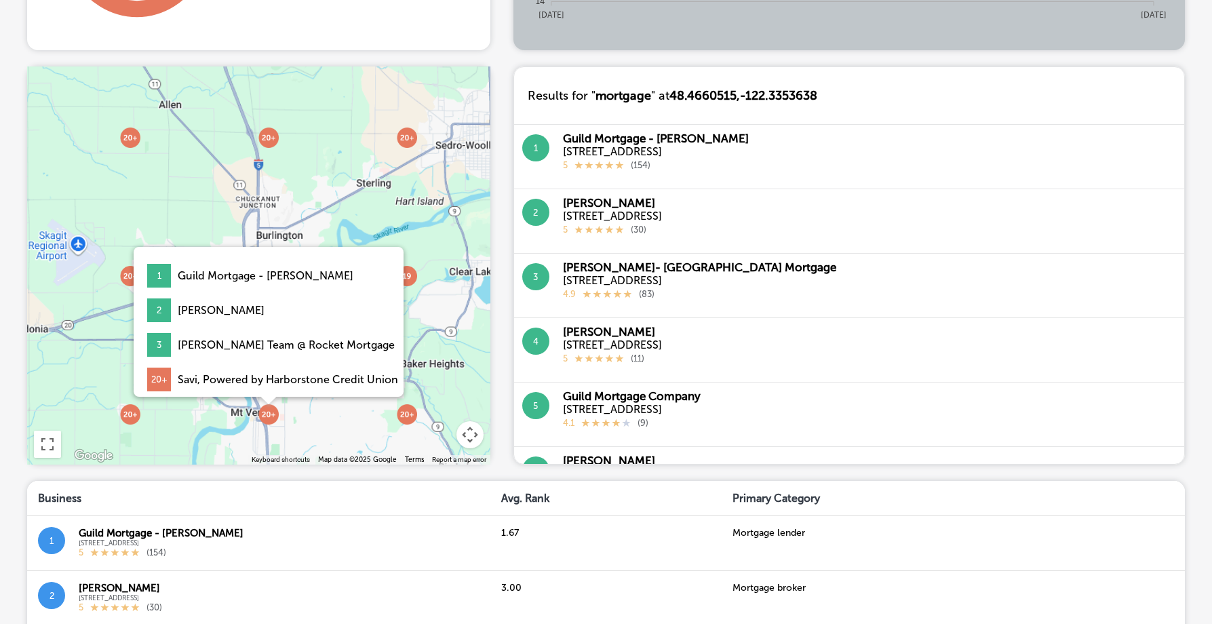
click at [272, 418] on img at bounding box center [268, 414] width 20 height 20
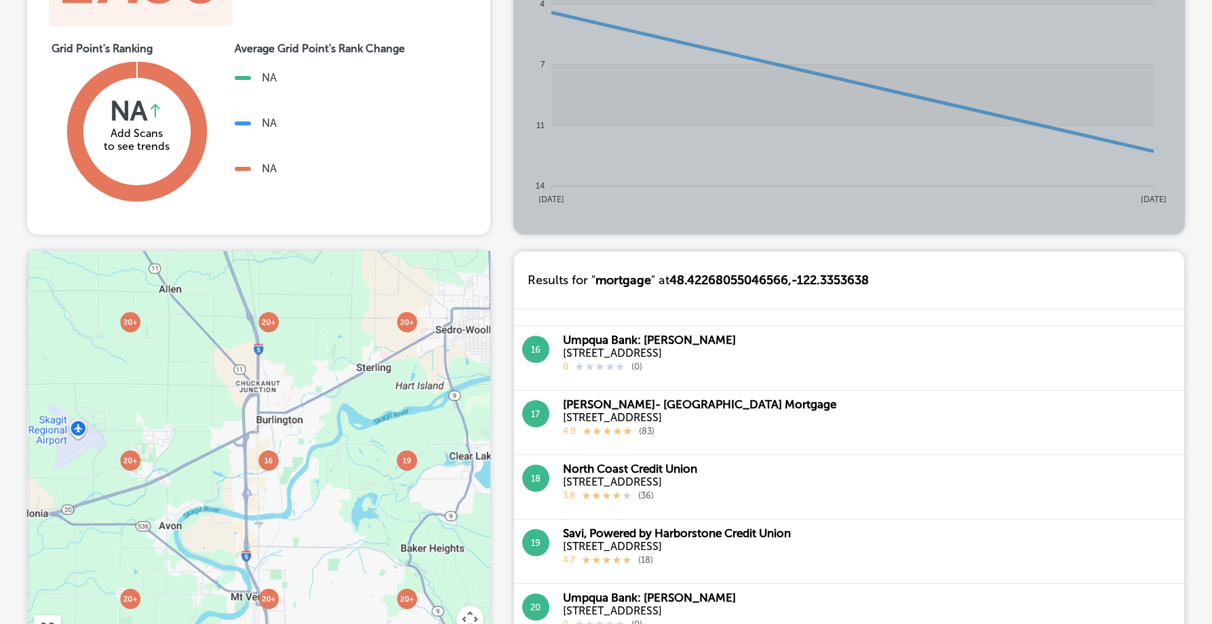
scroll to position [0, 0]
